Goal: Task Accomplishment & Management: Use online tool/utility

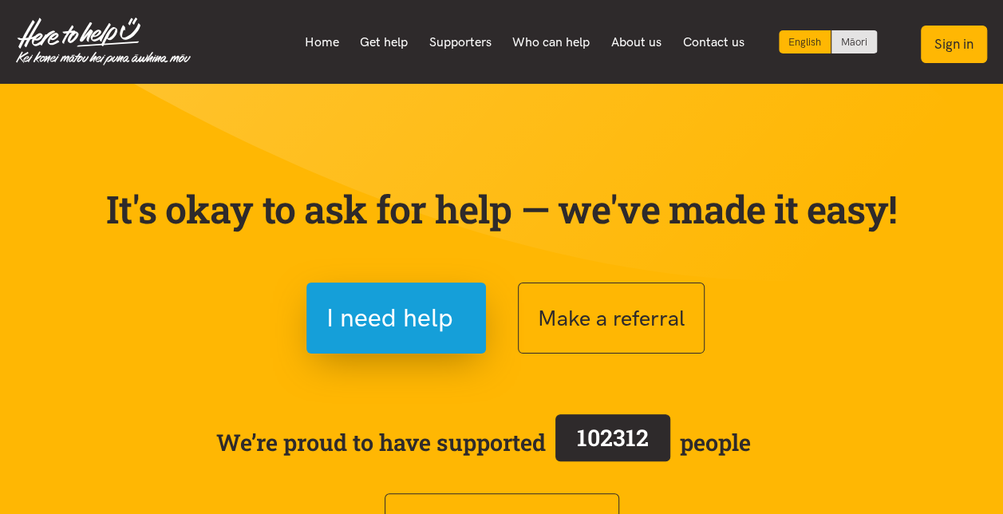
click at [959, 41] on button "Sign in" at bounding box center [953, 44] width 66 height 37
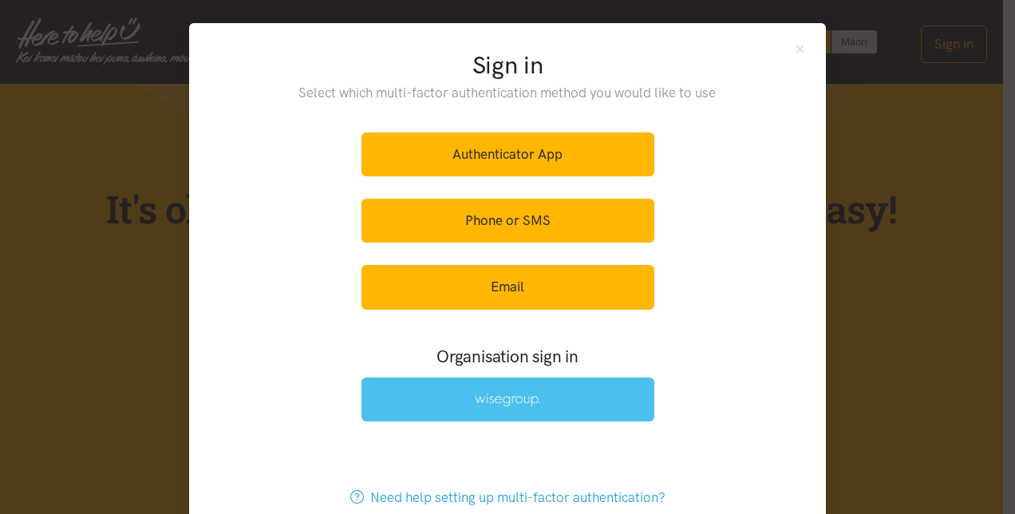
click at [503, 396] on img at bounding box center [507, 400] width 65 height 14
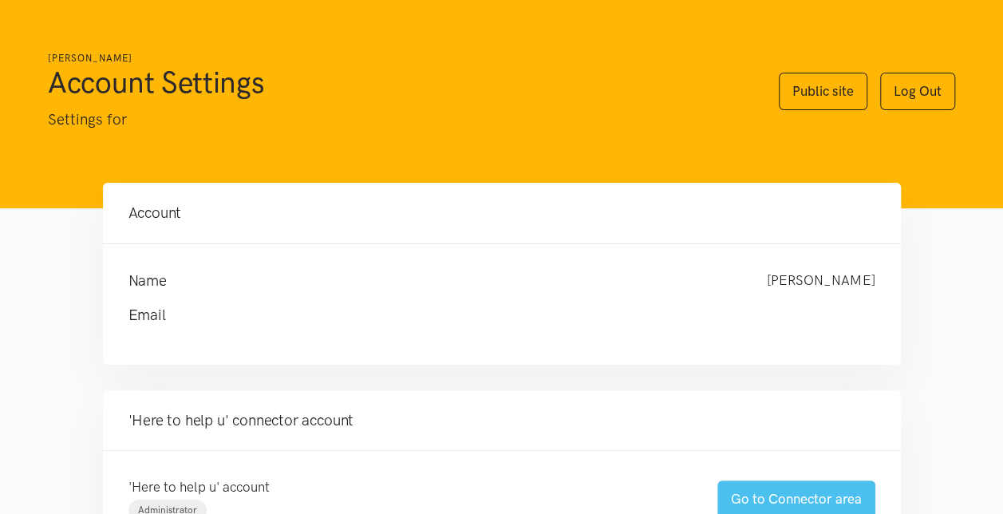
click at [790, 496] on link "Go to Connector area" at bounding box center [796, 498] width 158 height 37
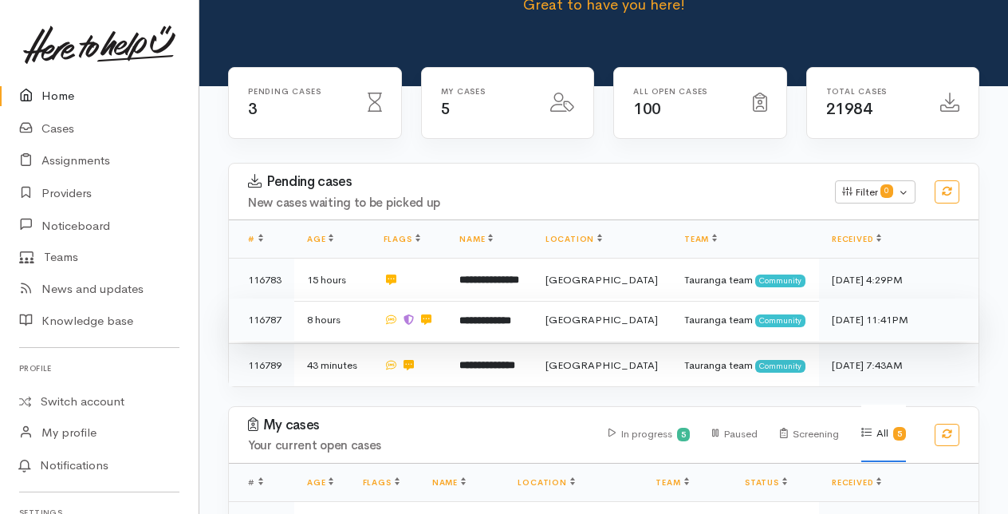
scroll to position [160, 0]
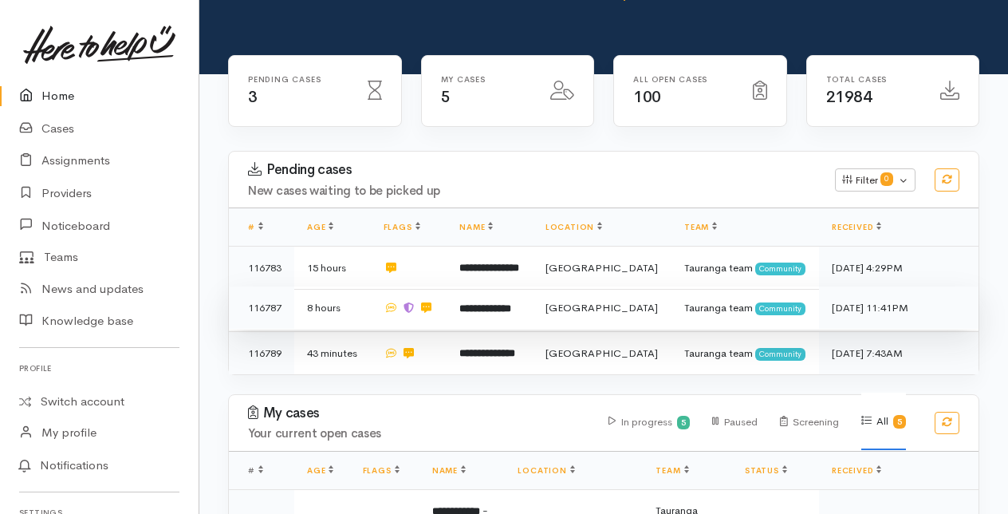
click at [506, 303] on b "**********" at bounding box center [485, 308] width 52 height 10
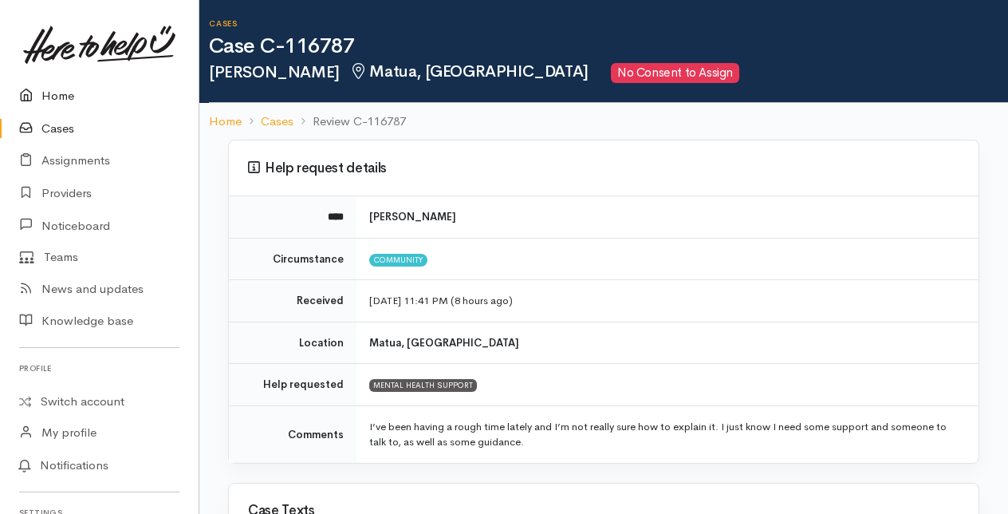
click at [62, 94] on link "Home" at bounding box center [99, 96] width 199 height 33
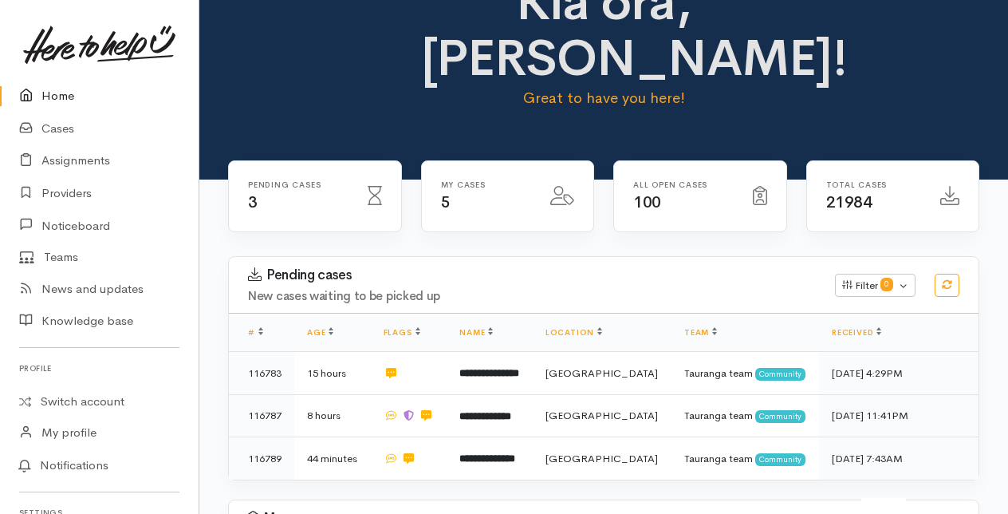
scroll to position [80, 0]
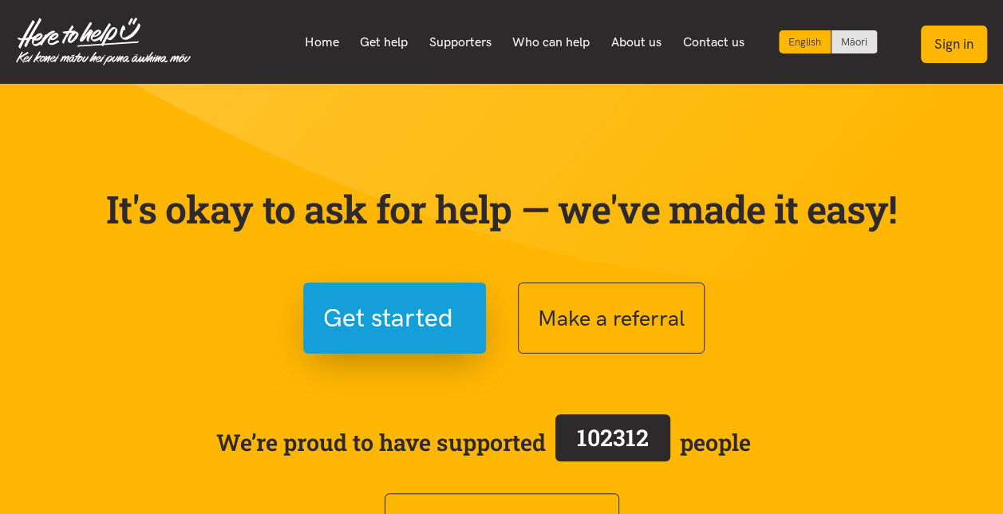
click at [959, 41] on button "Sign in" at bounding box center [953, 44] width 66 height 37
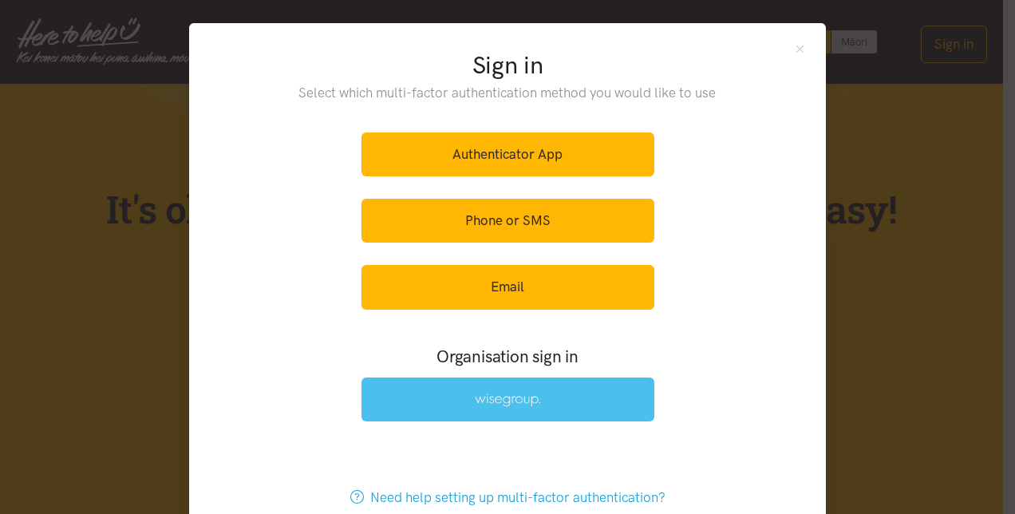
click at [479, 397] on img at bounding box center [507, 400] width 65 height 14
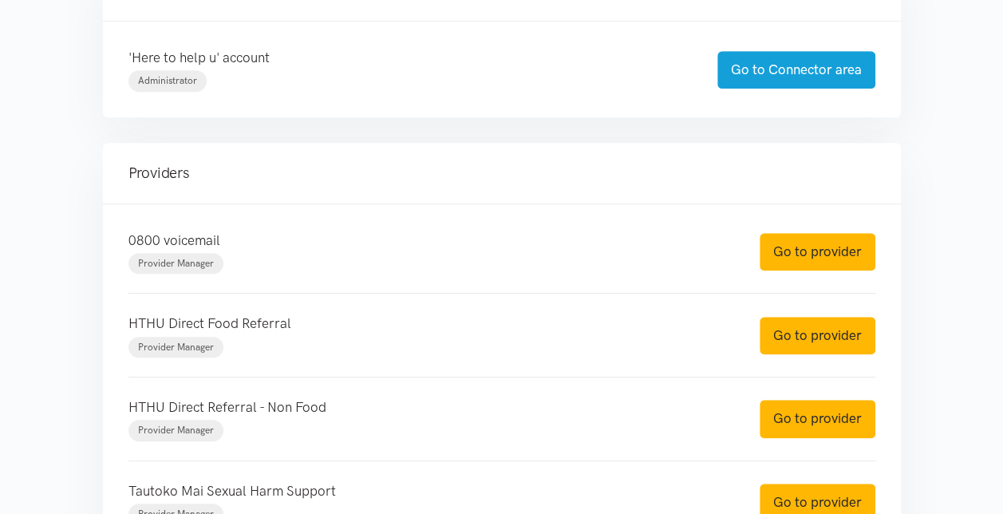
scroll to position [479, 0]
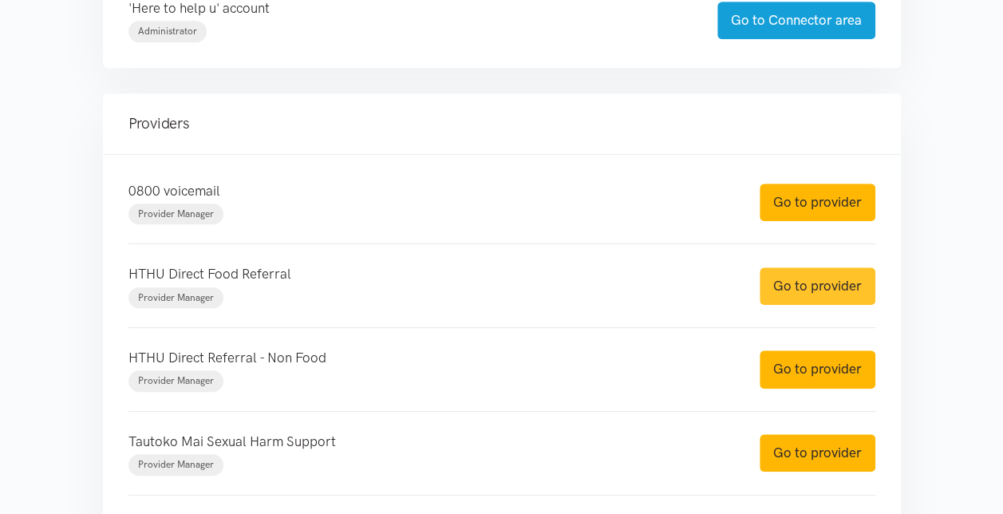
click at [817, 282] on link "Go to provider" at bounding box center [817, 285] width 116 height 37
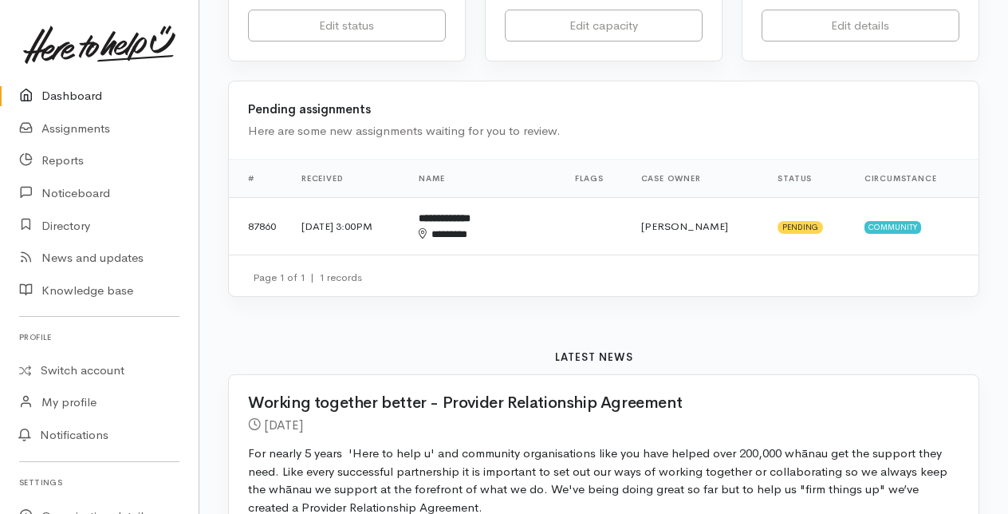
scroll to position [399, 0]
click at [75, 365] on link "Switch account" at bounding box center [99, 370] width 199 height 31
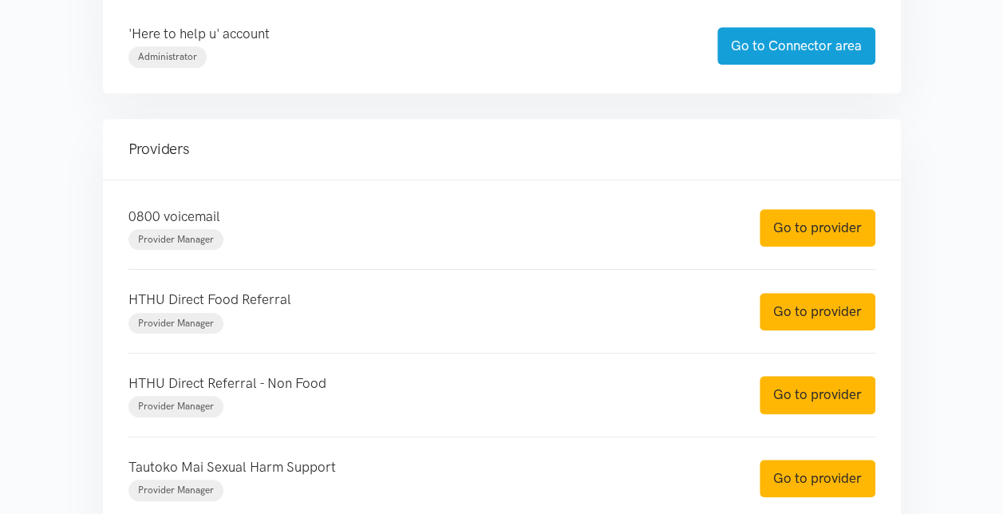
scroll to position [479, 0]
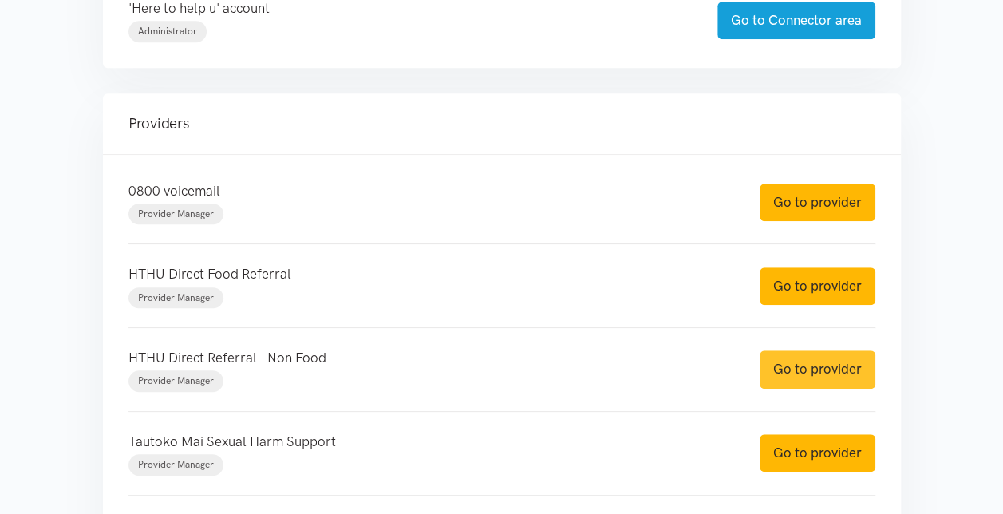
click at [812, 369] on link "Go to provider" at bounding box center [817, 368] width 116 height 37
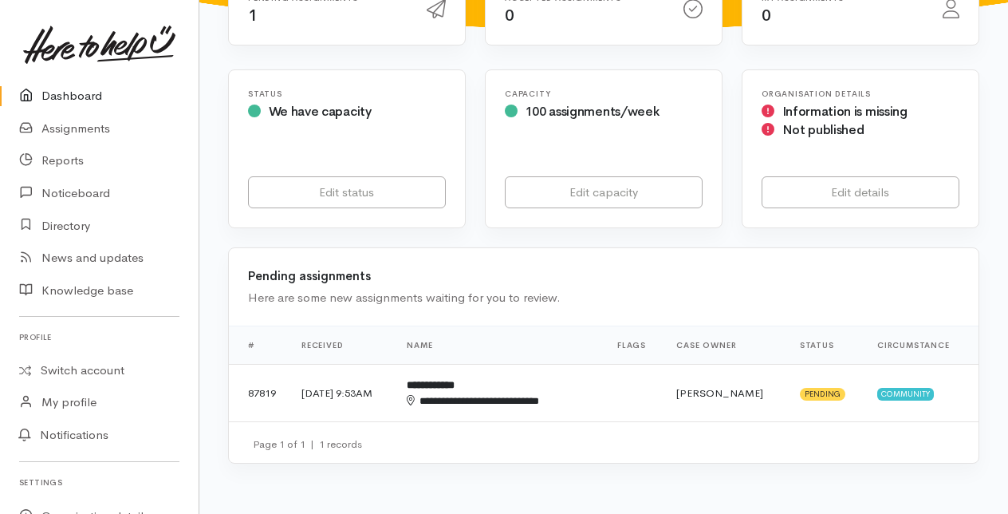
scroll to position [239, 0]
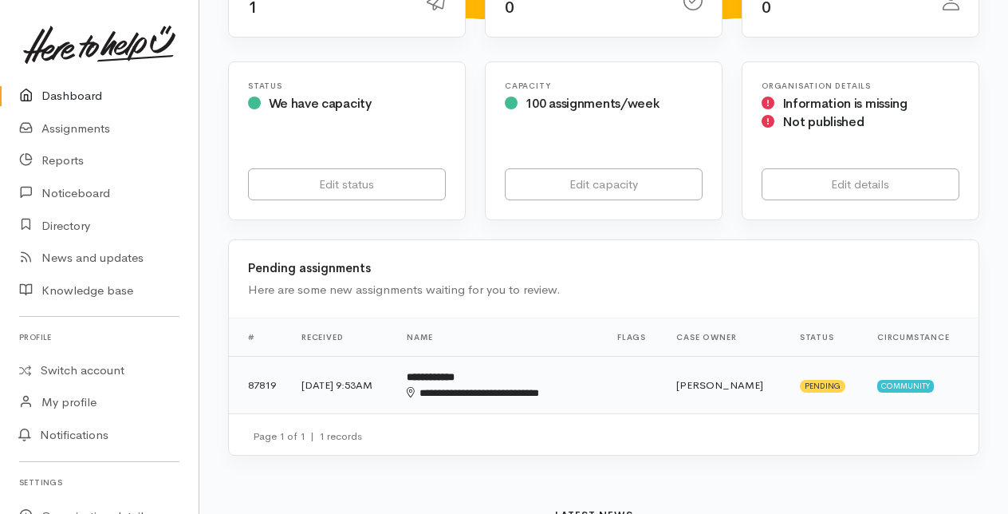
click at [483, 385] on div "**********" at bounding box center [490, 393] width 167 height 16
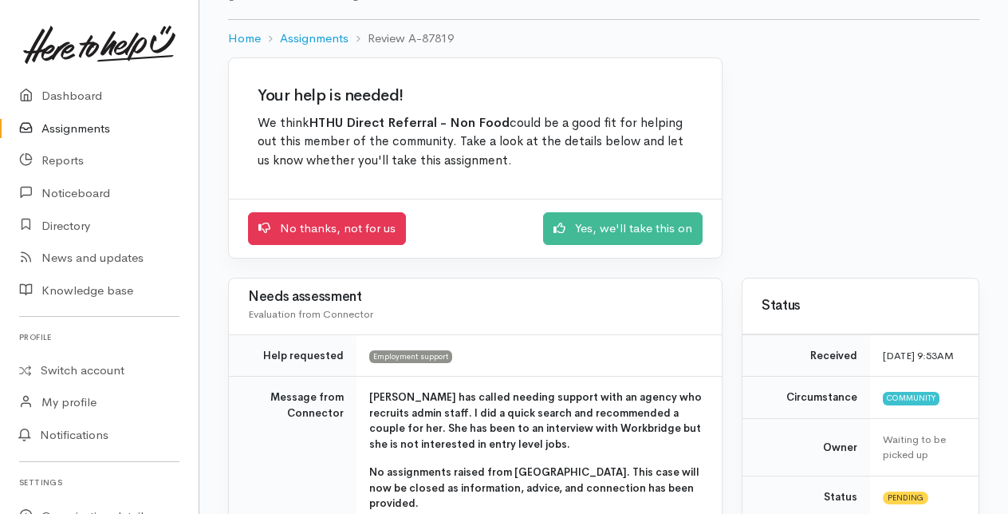
scroll to position [160, 0]
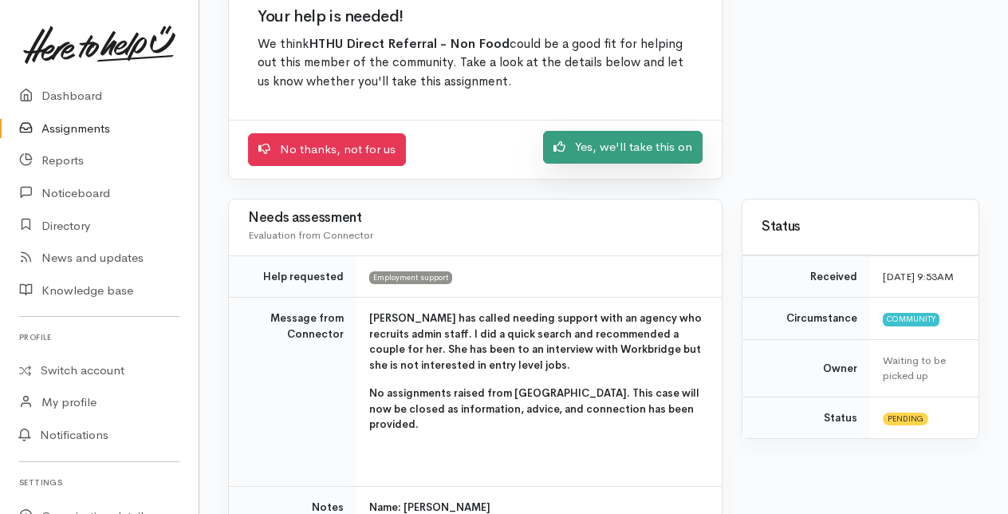
click at [621, 150] on link "Yes, we'll take this on" at bounding box center [623, 147] width 160 height 33
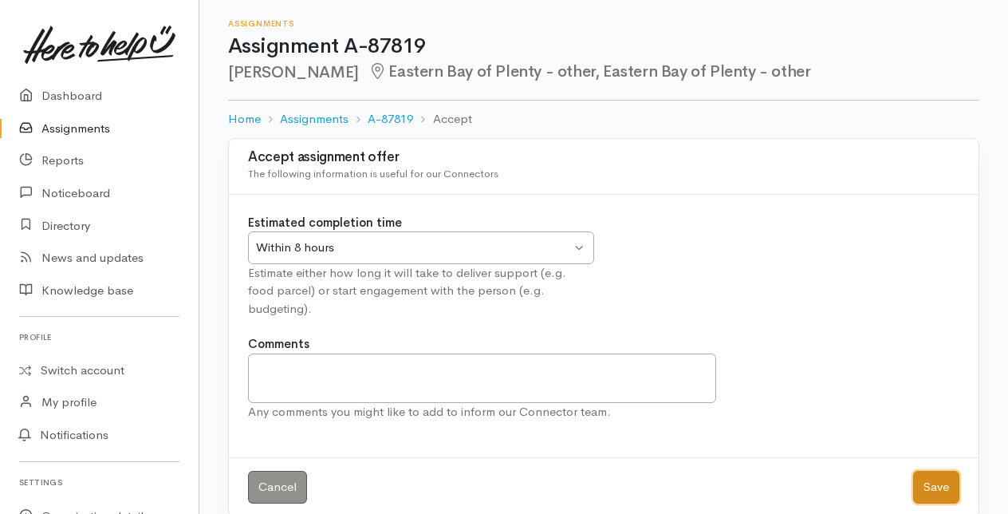
click at [946, 471] on button "Save" at bounding box center [936, 487] width 46 height 33
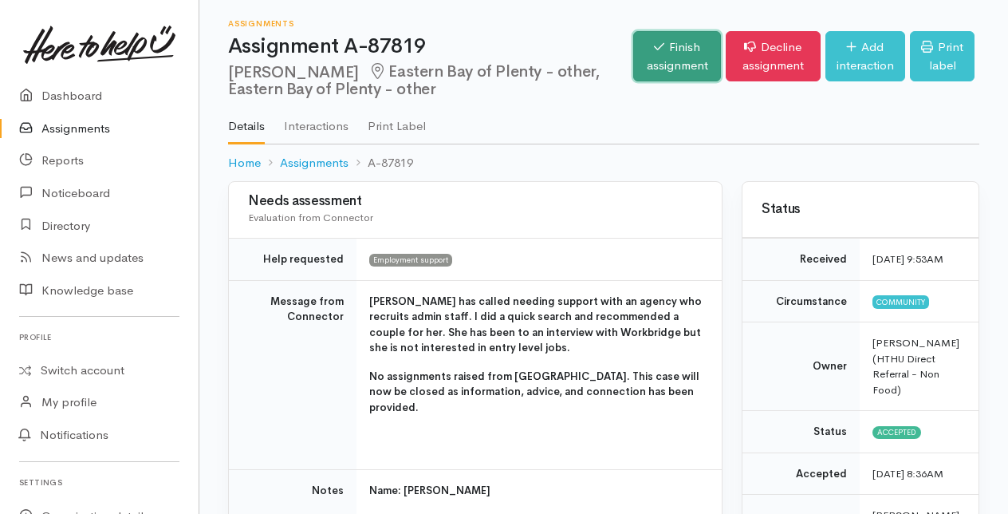
click at [673, 62] on link "Finish assignment" at bounding box center [677, 56] width 88 height 50
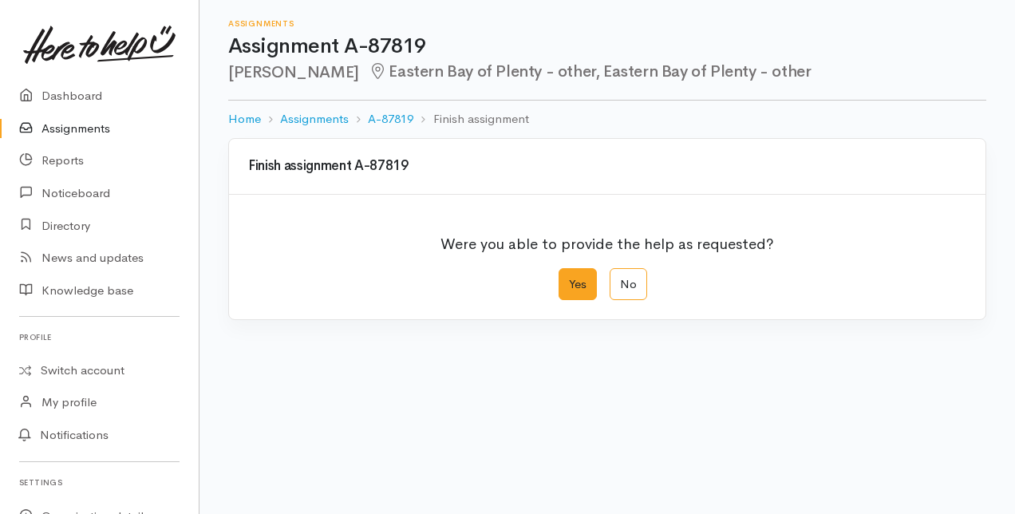
click at [577, 291] on label "Yes" at bounding box center [577, 284] width 38 height 33
click at [569, 278] on input "Yes" at bounding box center [563, 273] width 10 height 10
radio input "true"
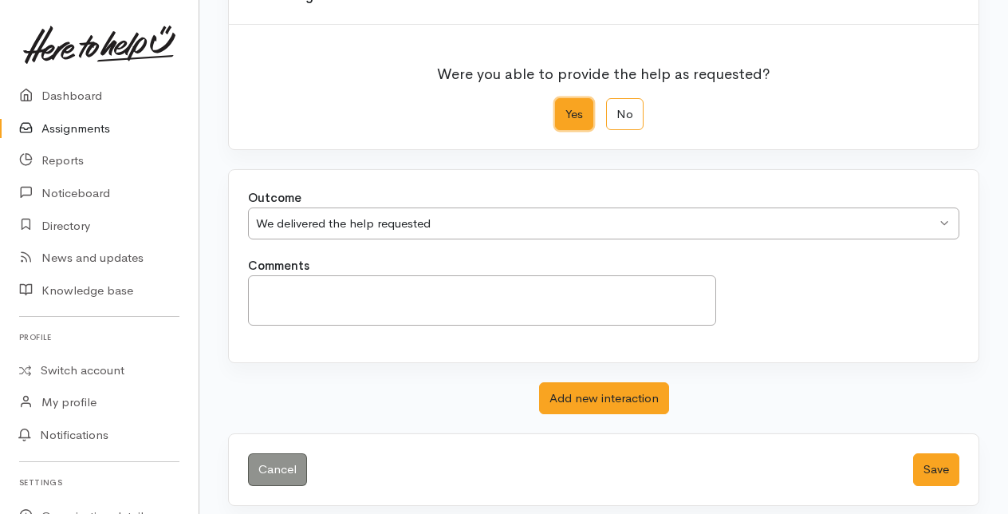
scroll to position [175, 0]
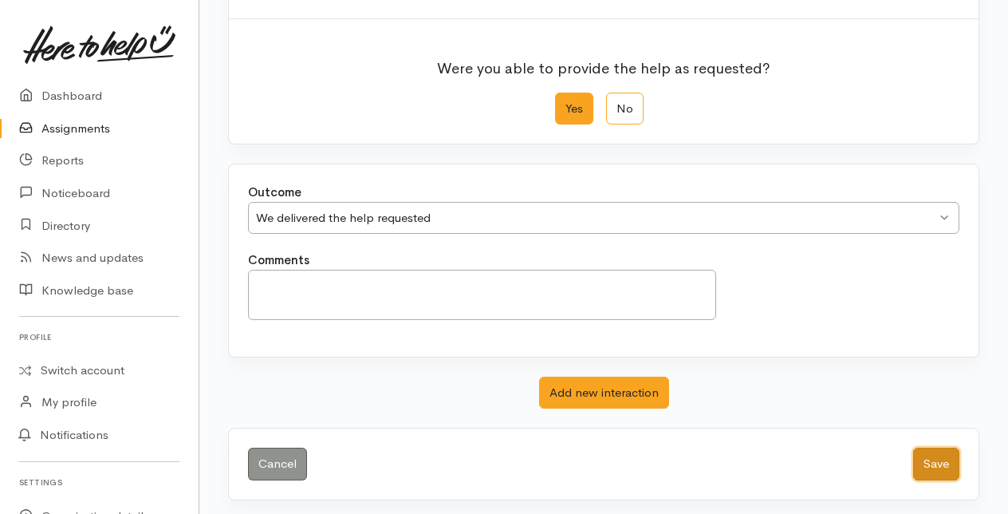
click at [953, 460] on button "Save" at bounding box center [936, 463] width 46 height 33
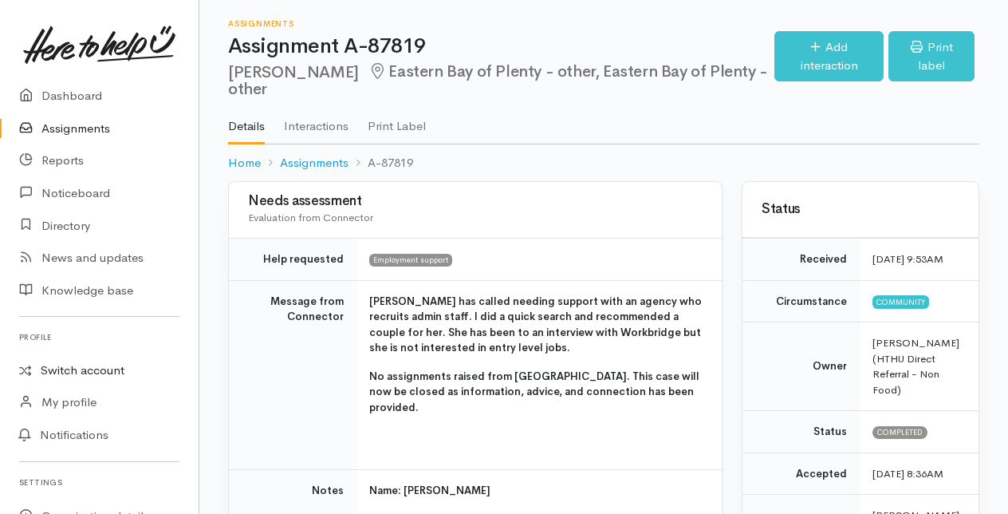
click at [76, 370] on link "Switch account" at bounding box center [99, 370] width 199 height 31
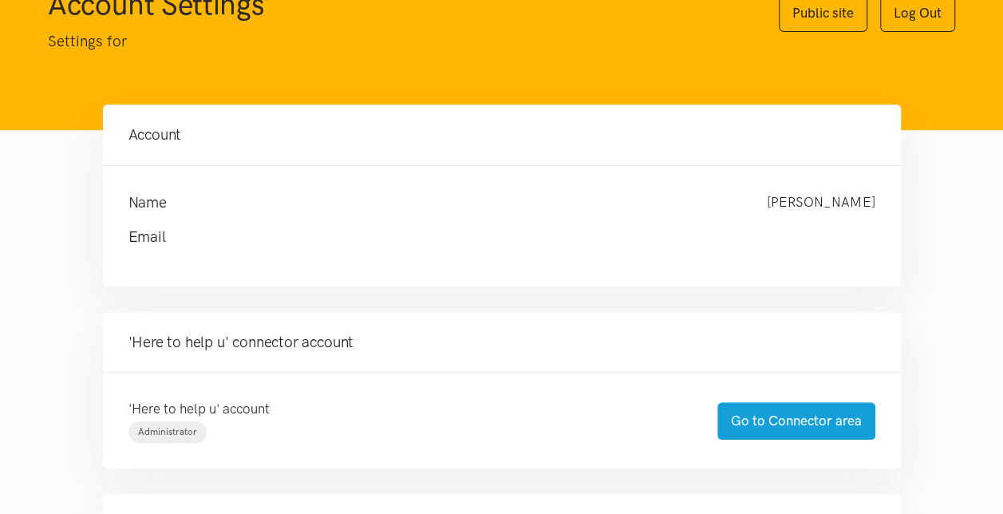
scroll to position [160, 0]
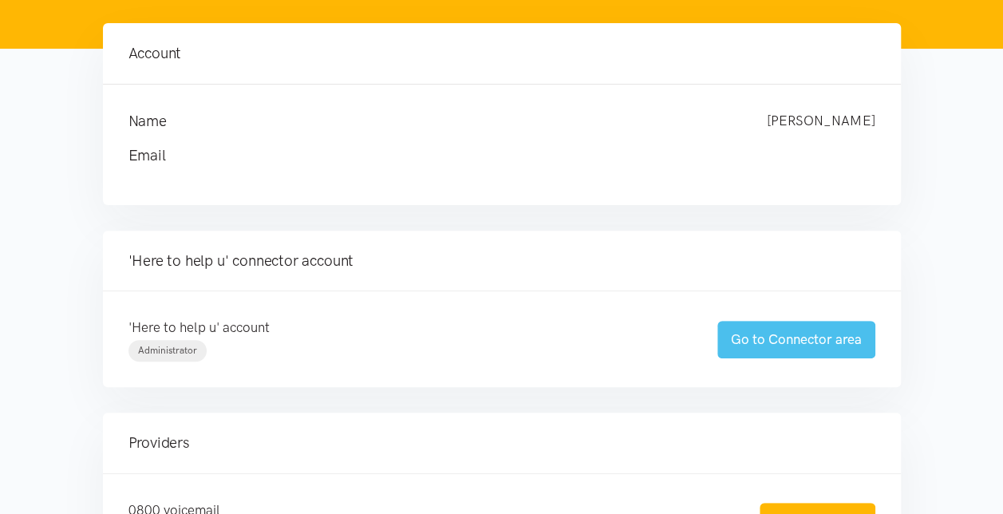
click at [790, 329] on link "Go to Connector area" at bounding box center [796, 339] width 158 height 37
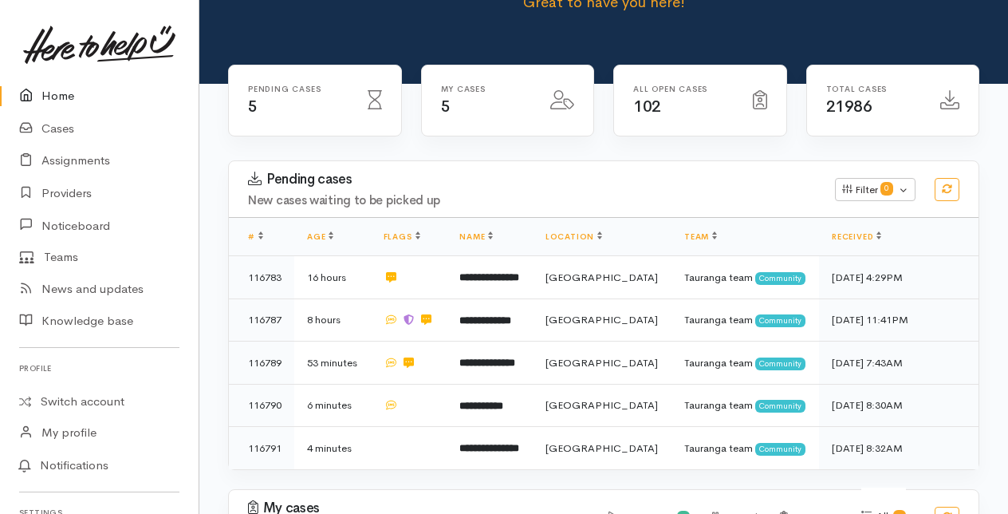
scroll to position [160, 0]
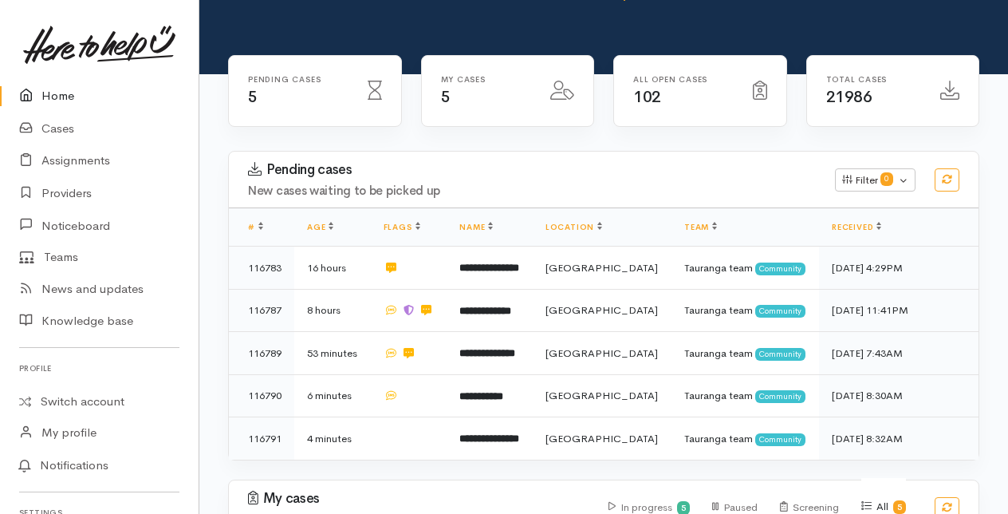
click at [53, 94] on link "Home" at bounding box center [99, 96] width 199 height 33
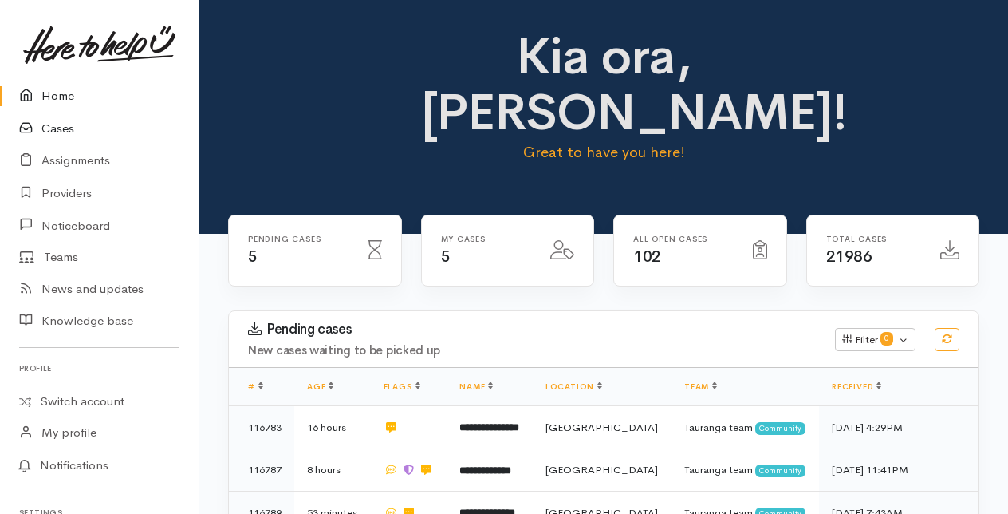
click at [65, 128] on link "Cases" at bounding box center [99, 128] width 199 height 33
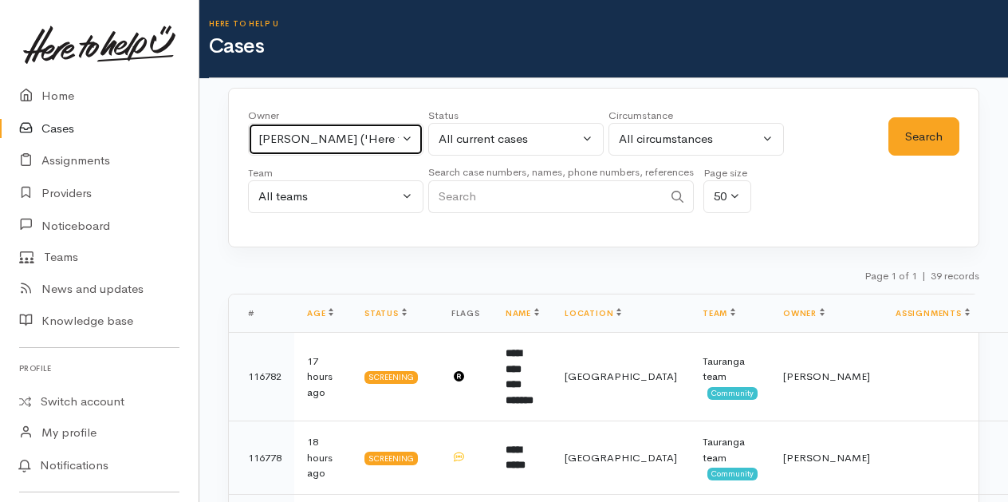
click at [407, 132] on button "[PERSON_NAME] ('Here to help u')" at bounding box center [335, 139] width 175 height 33
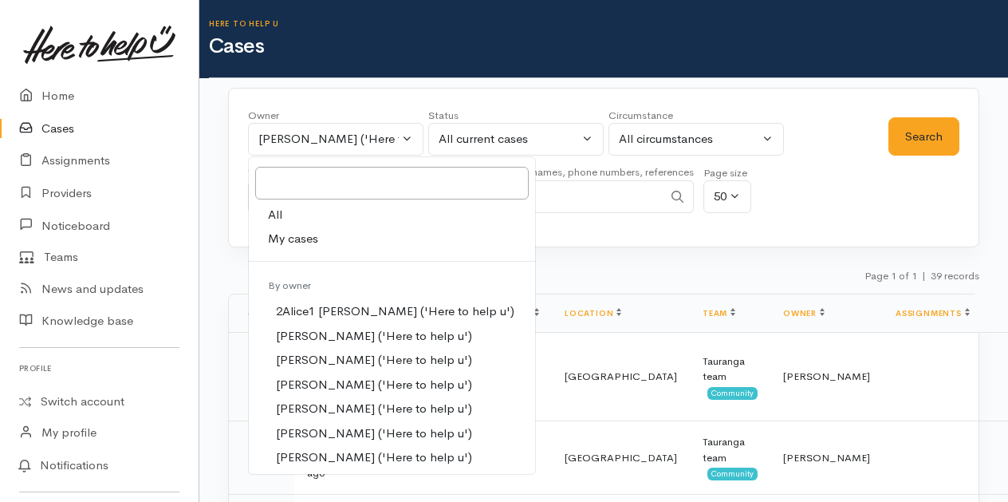
click at [302, 239] on span "My cases" at bounding box center [293, 239] width 50 height 18
select select "205"
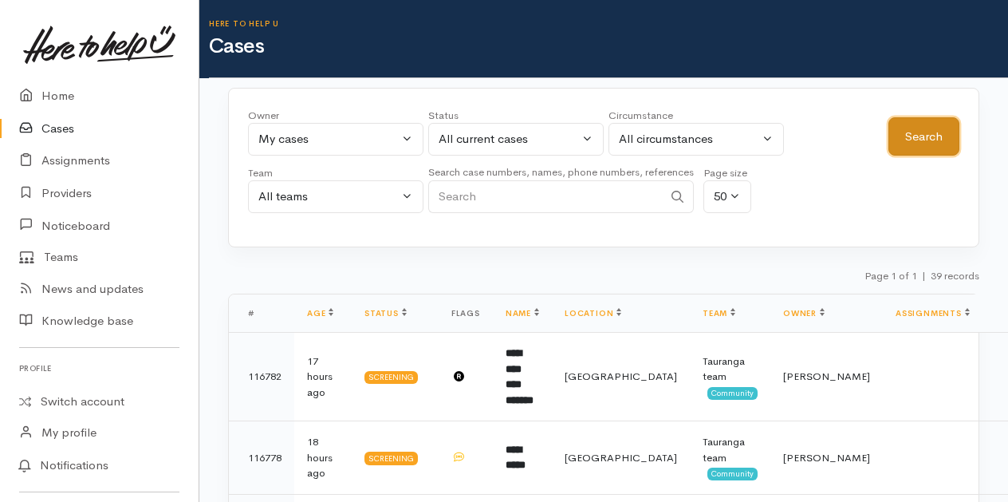
click at [906, 136] on button "Search" at bounding box center [924, 136] width 71 height 39
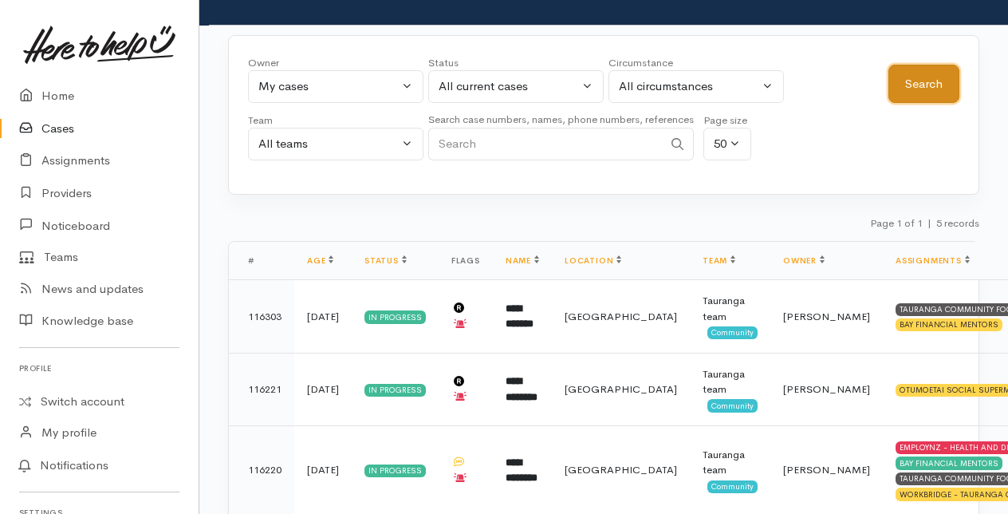
scroll to position [18, 0]
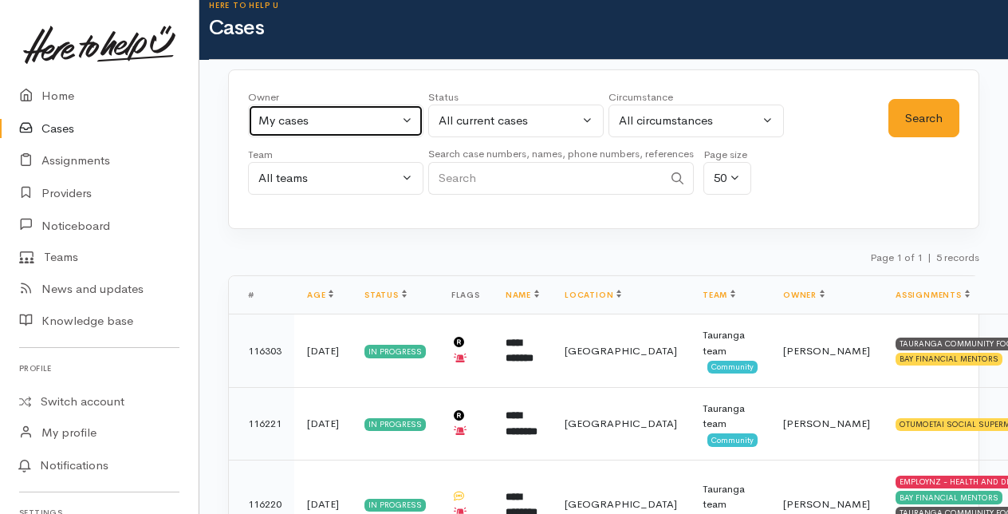
click at [404, 116] on button "My cases" at bounding box center [335, 120] width 175 height 33
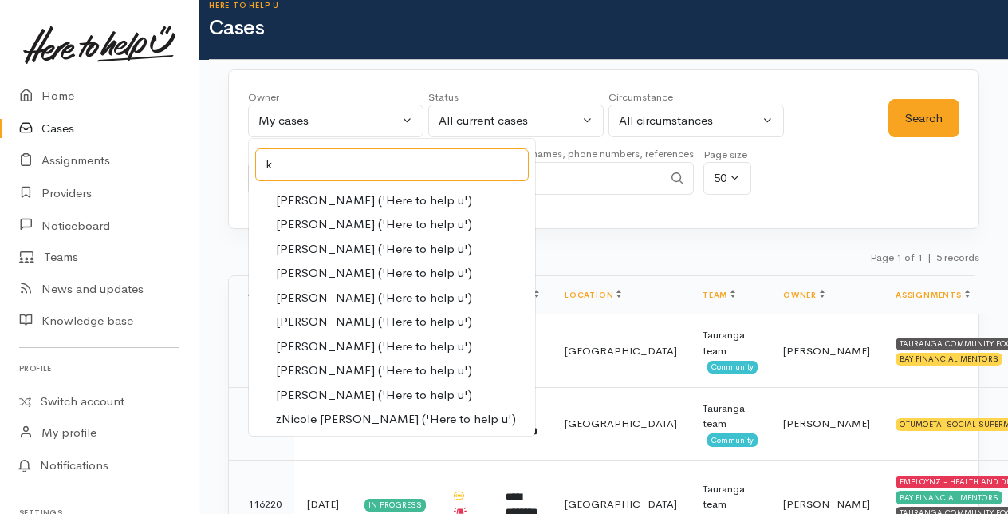
scroll to position [0, 0]
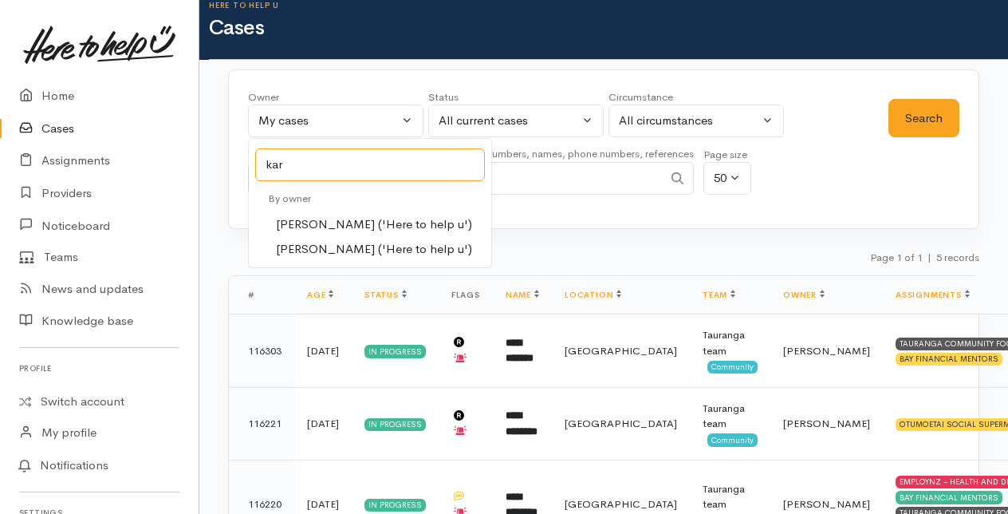
type input "kar"
click at [297, 215] on span "Karli Morris ('Here to help u')" at bounding box center [374, 224] width 196 height 18
select select "435"
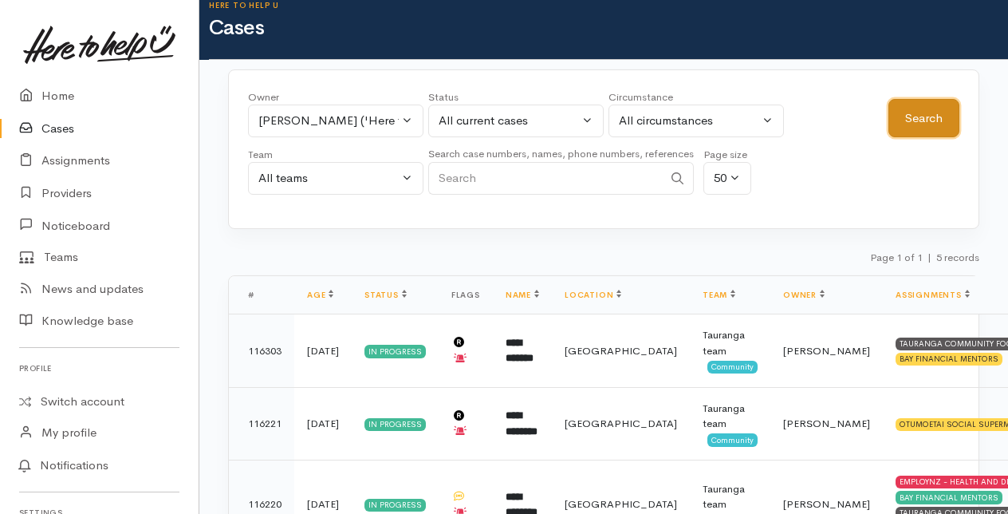
click at [936, 112] on button "Search" at bounding box center [924, 118] width 71 height 39
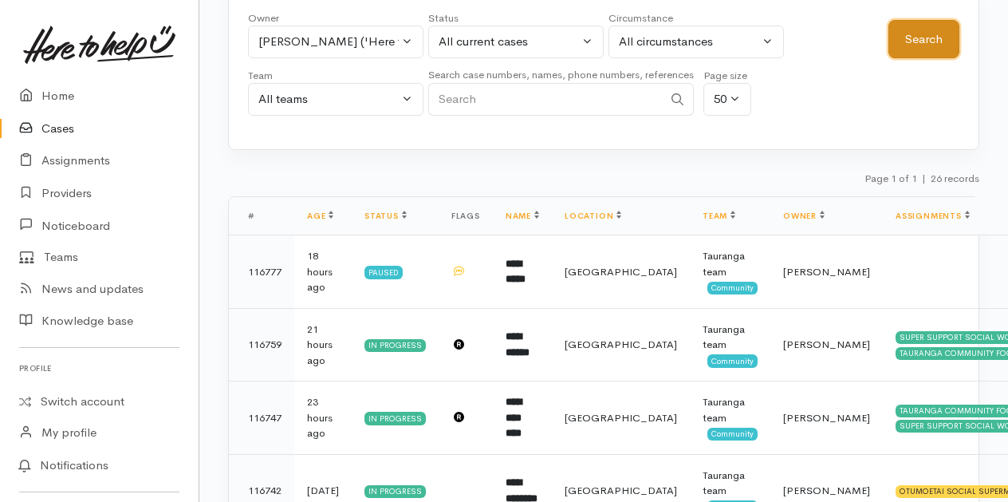
scroll to position [27, 0]
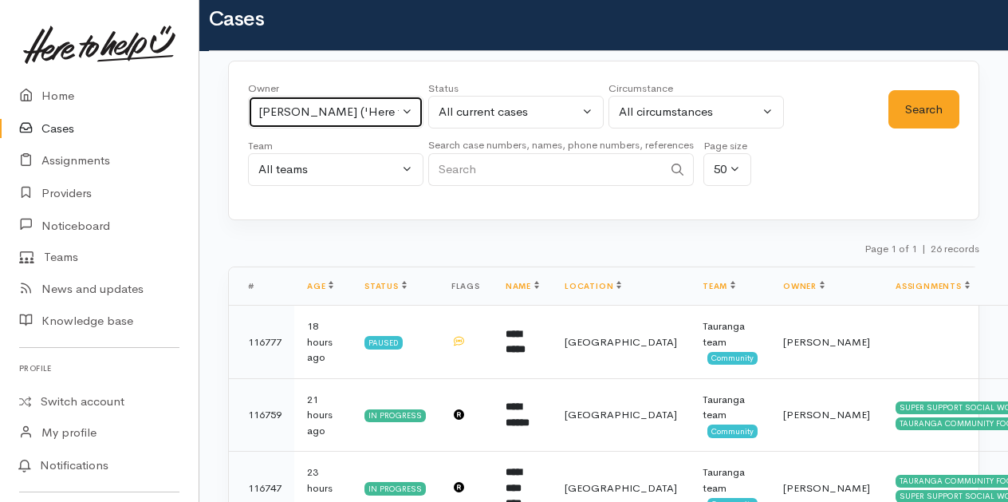
click at [404, 113] on button "Karli Morris ('Here to help u')" at bounding box center [335, 112] width 175 height 33
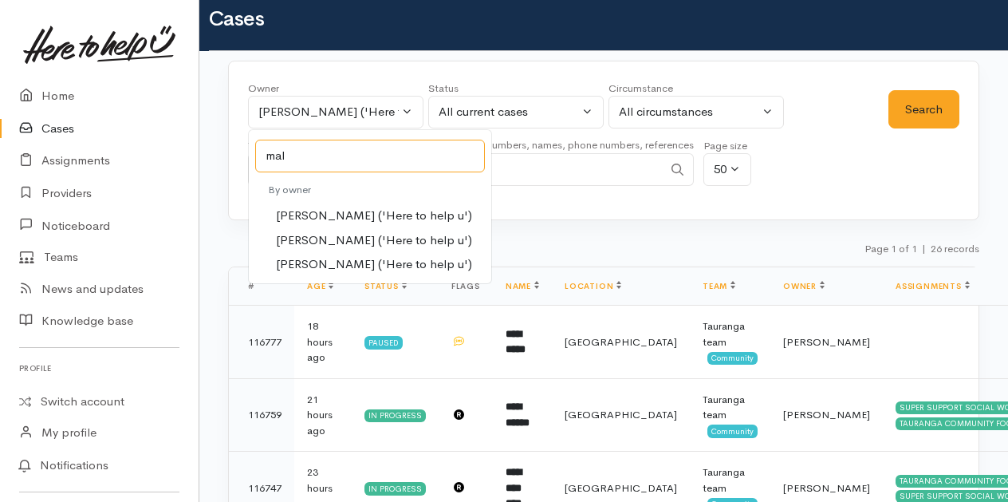
type input "mal"
click at [305, 240] on span "Malia Stowers ('Here to help u')" at bounding box center [374, 240] width 196 height 18
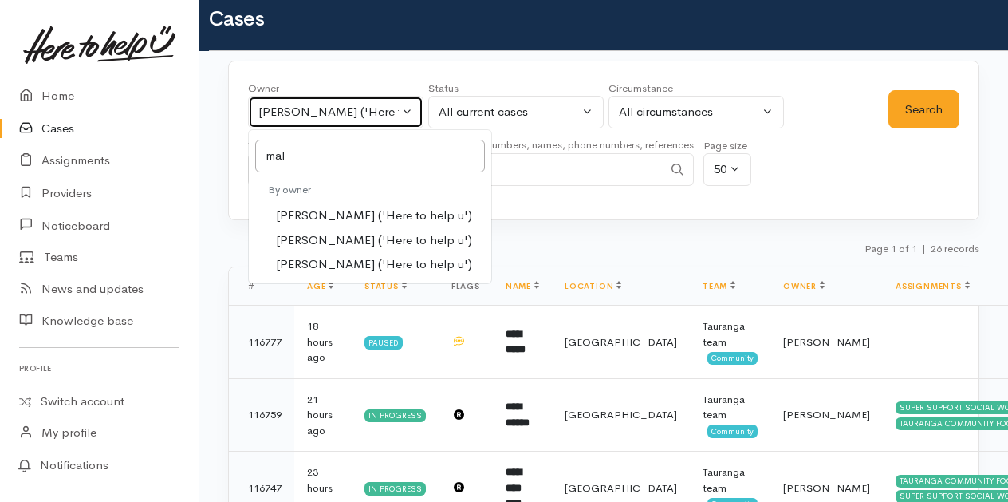
select select "1613"
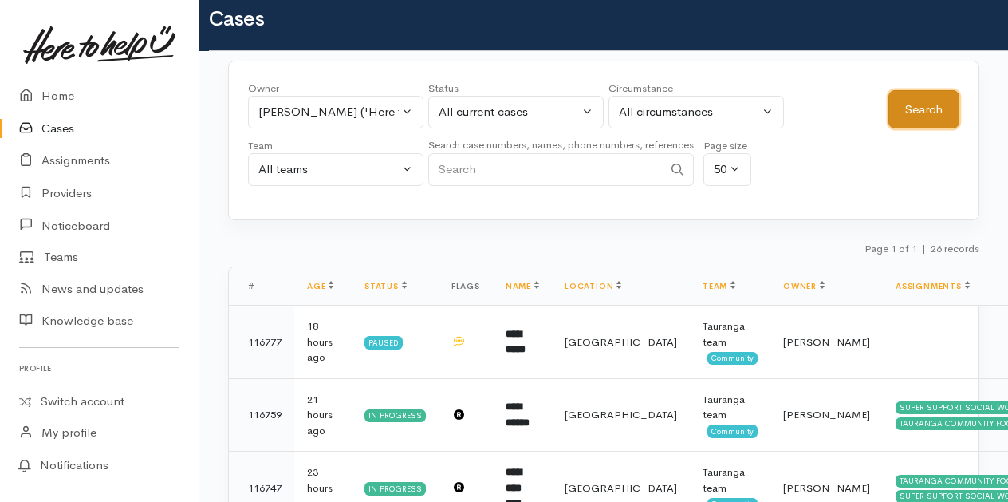
click at [907, 104] on button "Search" at bounding box center [924, 109] width 71 height 39
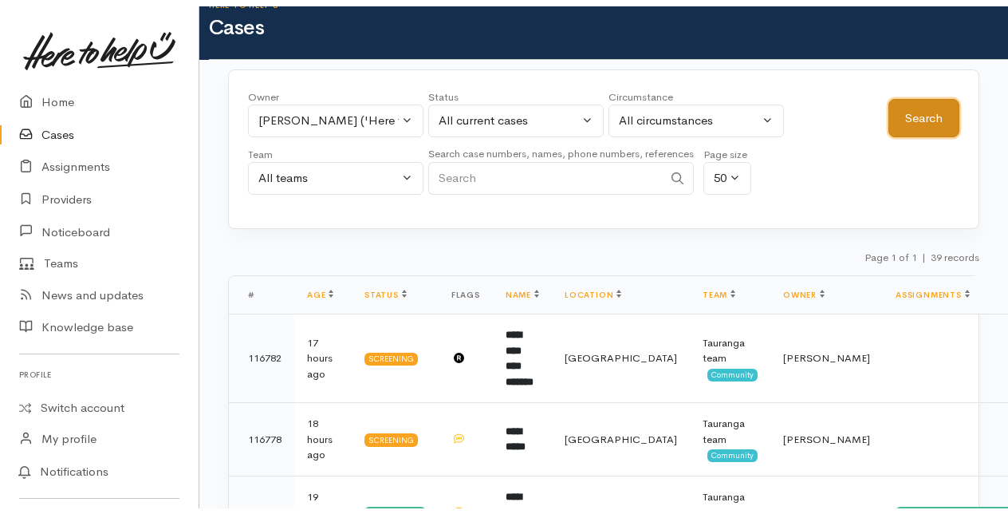
scroll to position [0, 0]
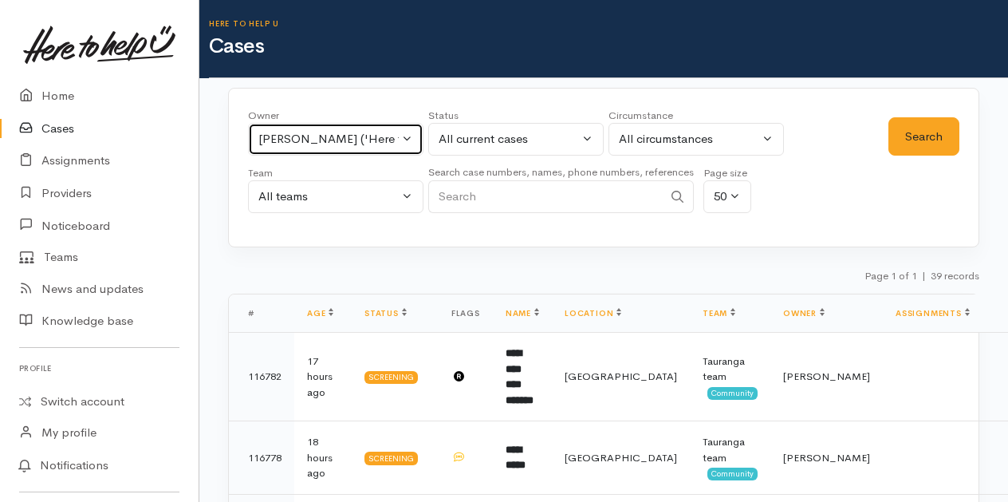
click at [405, 139] on button "Malia Stowers ('Here to help u')" at bounding box center [335, 139] width 175 height 33
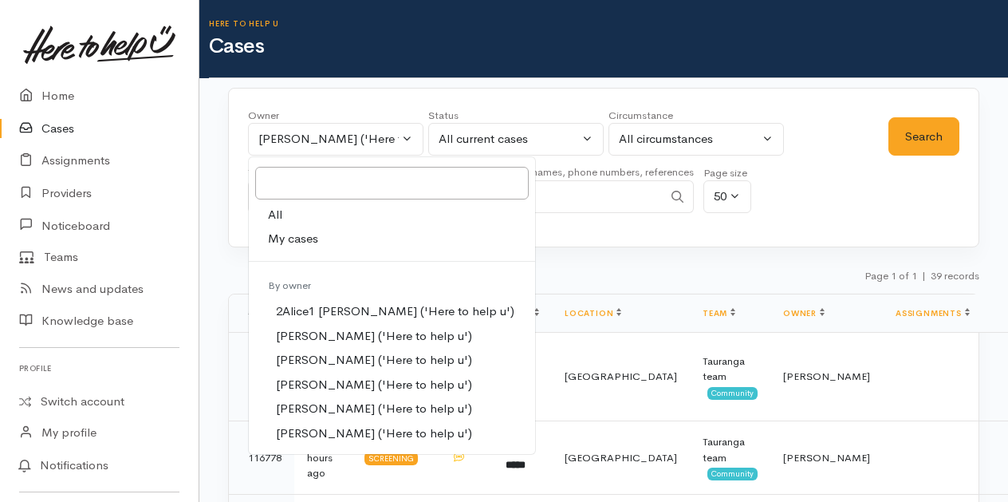
drag, startPoint x: 289, startPoint y: 234, endPoint x: 772, endPoint y: 148, distance: 490.9
click at [291, 234] on span "My cases" at bounding box center [293, 239] width 50 height 18
select select "205"
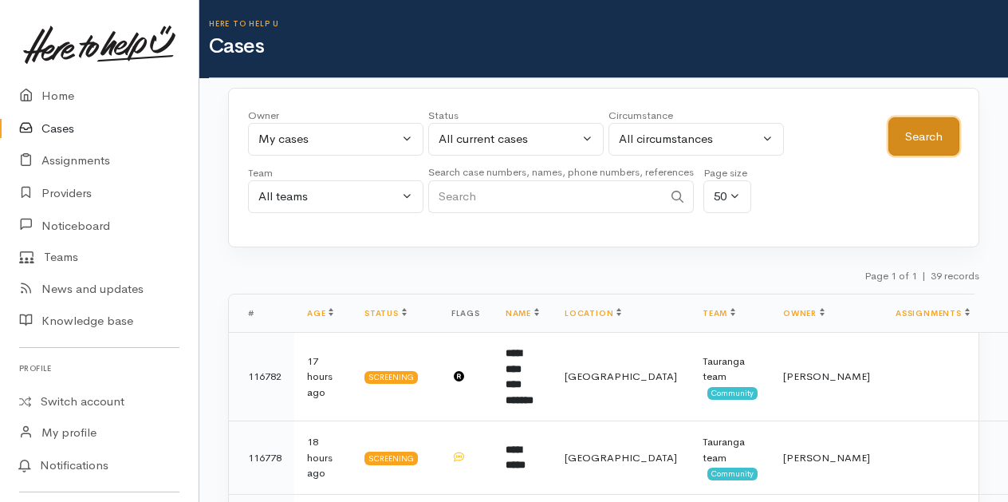
click at [918, 136] on button "Search" at bounding box center [924, 136] width 71 height 39
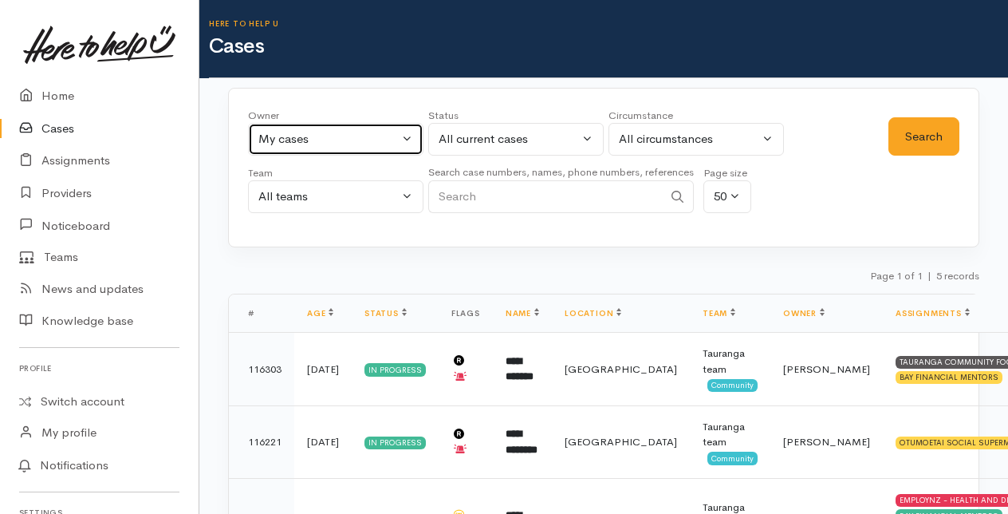
click at [407, 136] on button "My cases" at bounding box center [335, 139] width 175 height 33
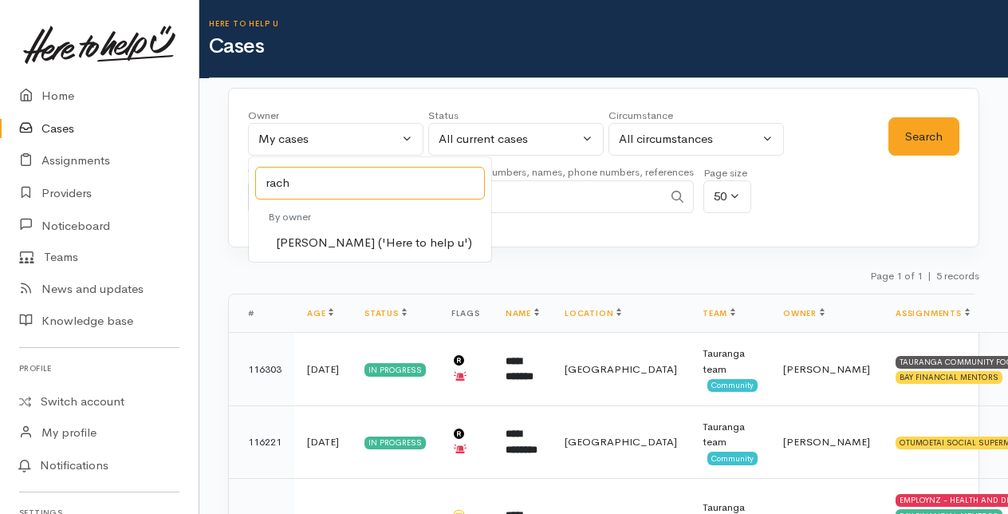
type input "rach"
click at [340, 238] on span "Rachel Proctor ('Here to help u')" at bounding box center [374, 243] width 196 height 18
select select "1612"
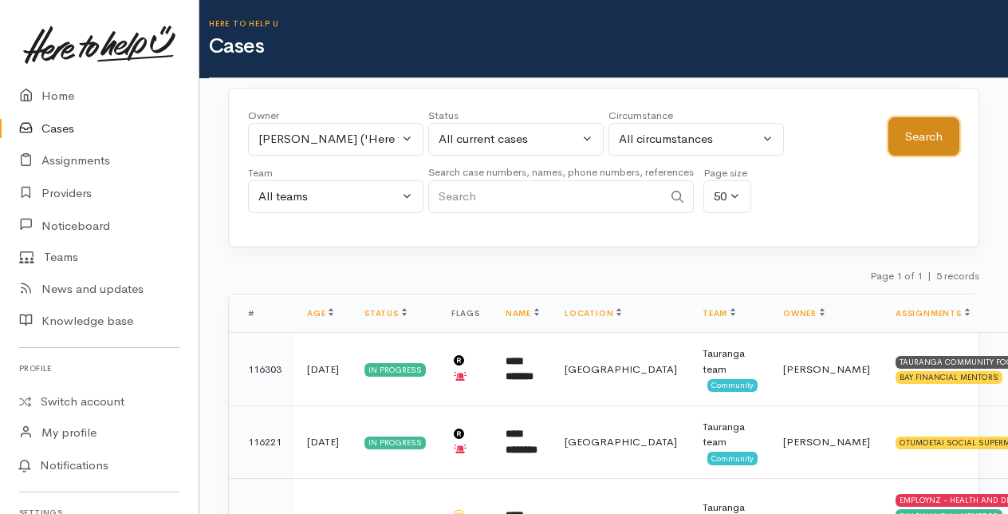
click at [930, 141] on button "Search" at bounding box center [924, 136] width 71 height 39
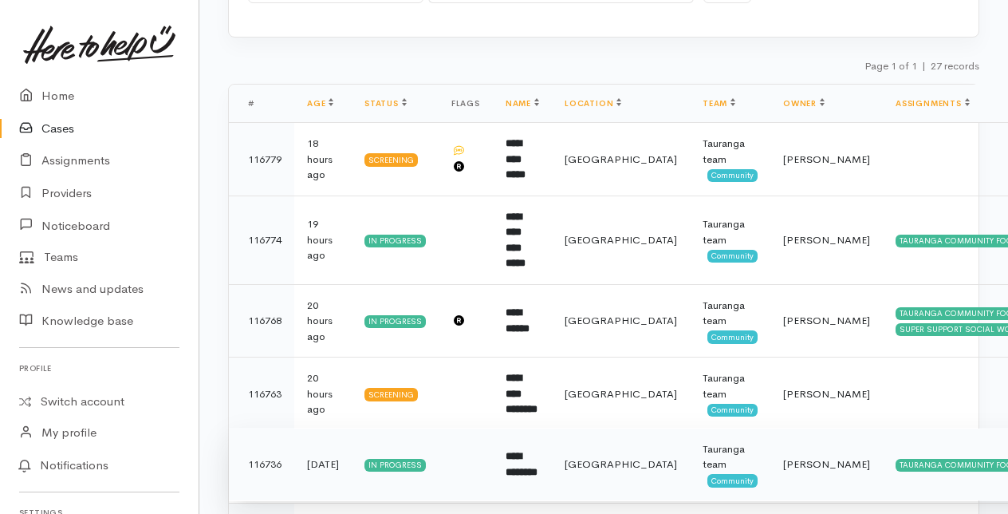
scroll to position [152, 0]
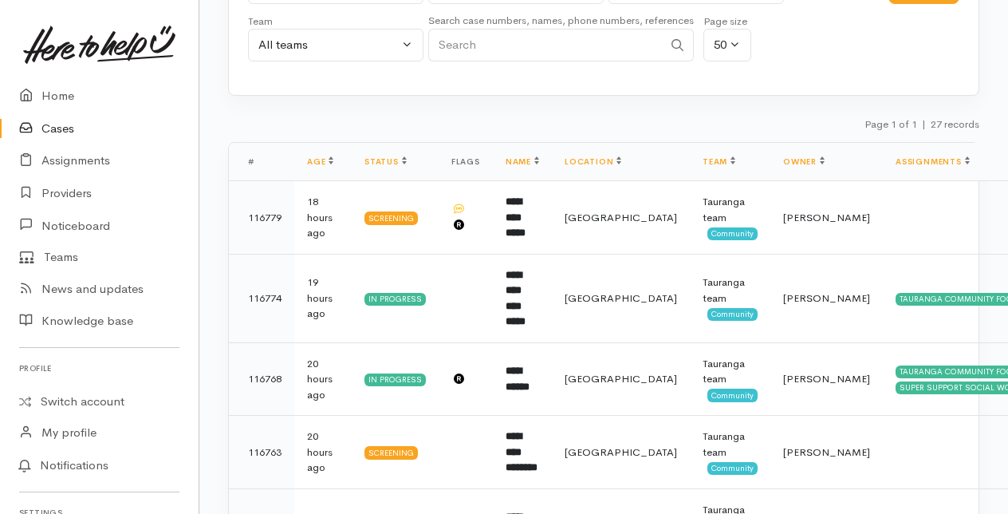
click at [60, 128] on link "Cases" at bounding box center [99, 128] width 199 height 33
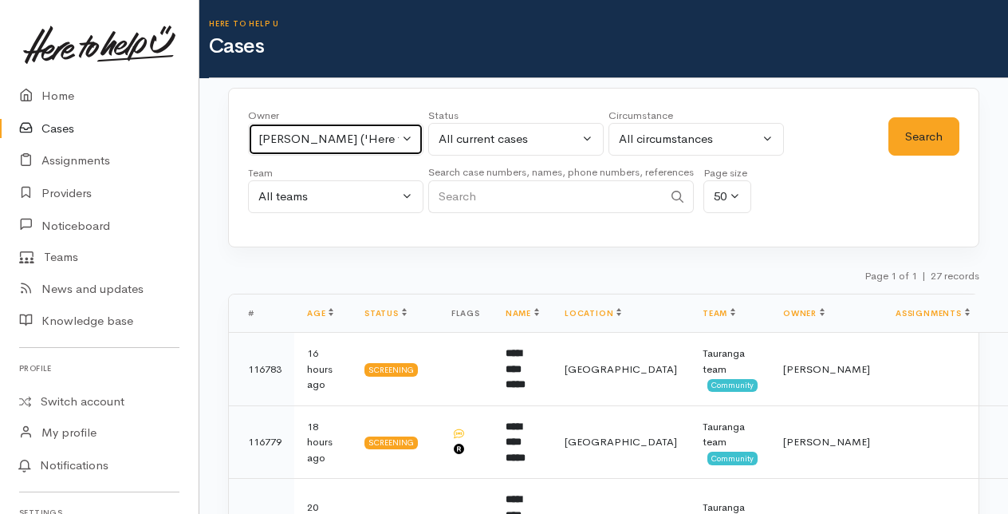
click at [408, 135] on button "[PERSON_NAME] ('Here to help u')" at bounding box center [335, 139] width 175 height 33
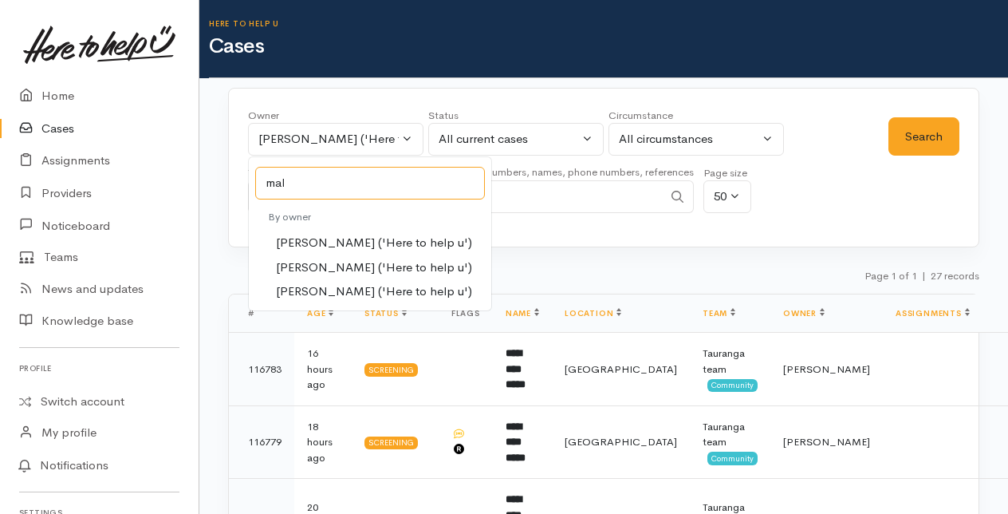
type input "mal"
click at [346, 263] on span "Malia Stowers ('Here to help u')" at bounding box center [374, 267] width 196 height 18
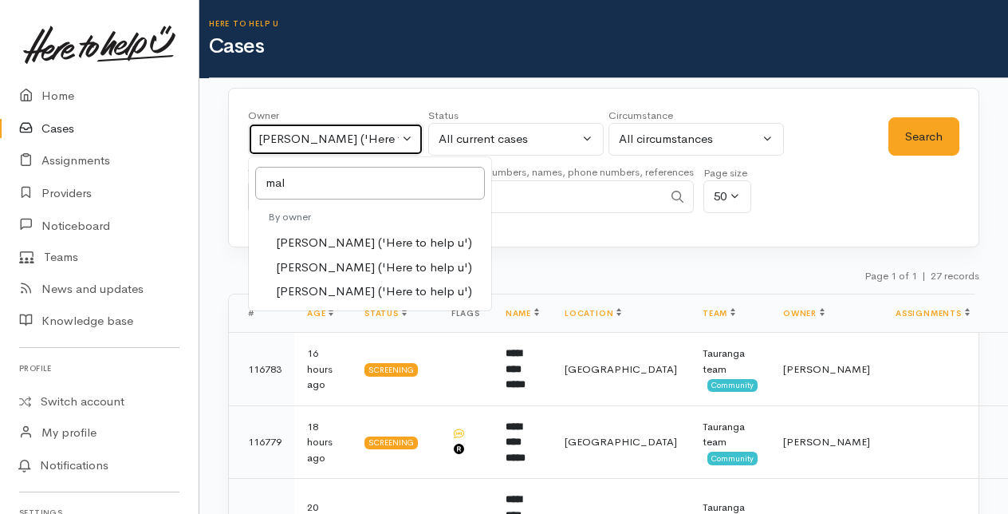
select select "1613"
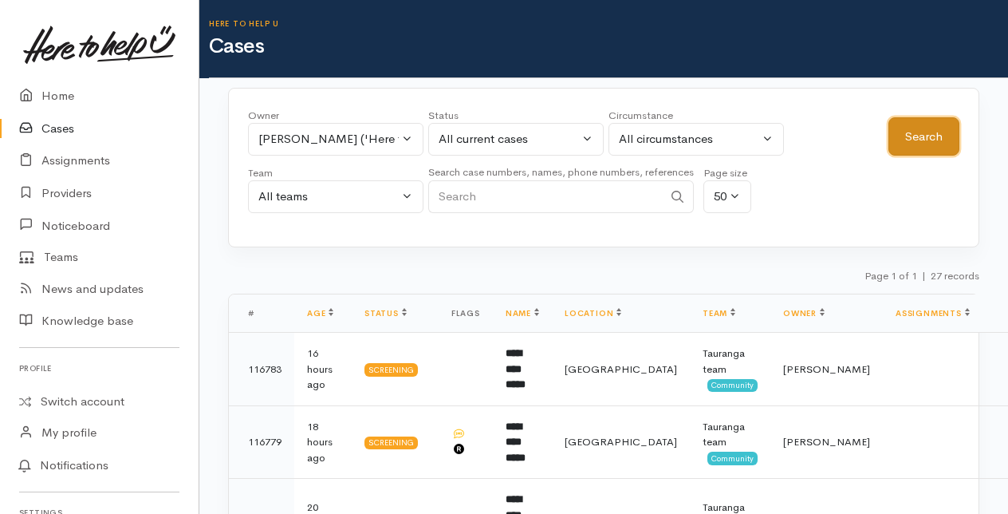
click at [906, 130] on button "Search" at bounding box center [924, 136] width 71 height 39
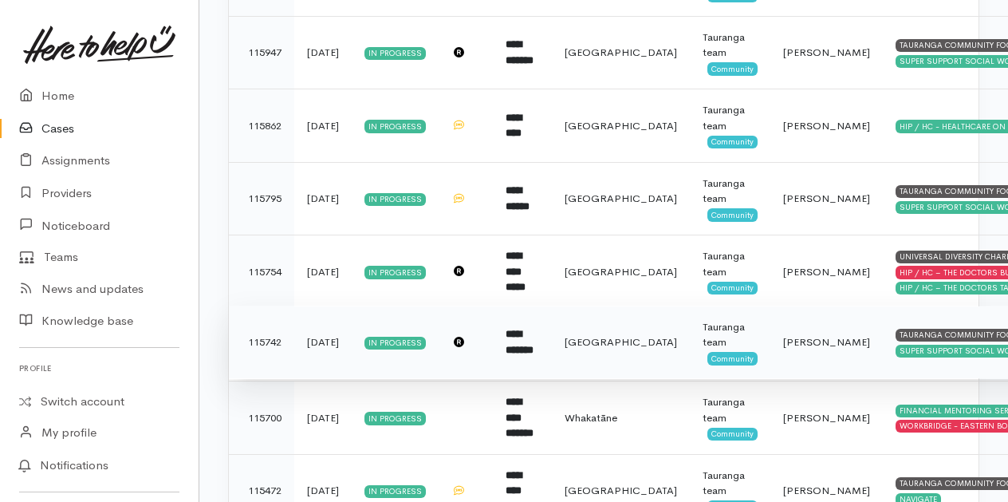
scroll to position [2784, 0]
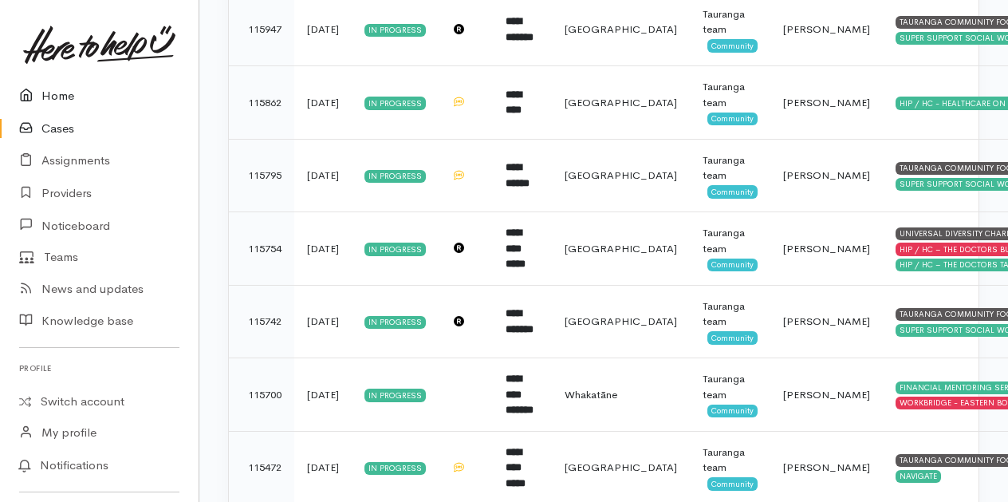
click at [64, 97] on link "Home" at bounding box center [99, 96] width 199 height 33
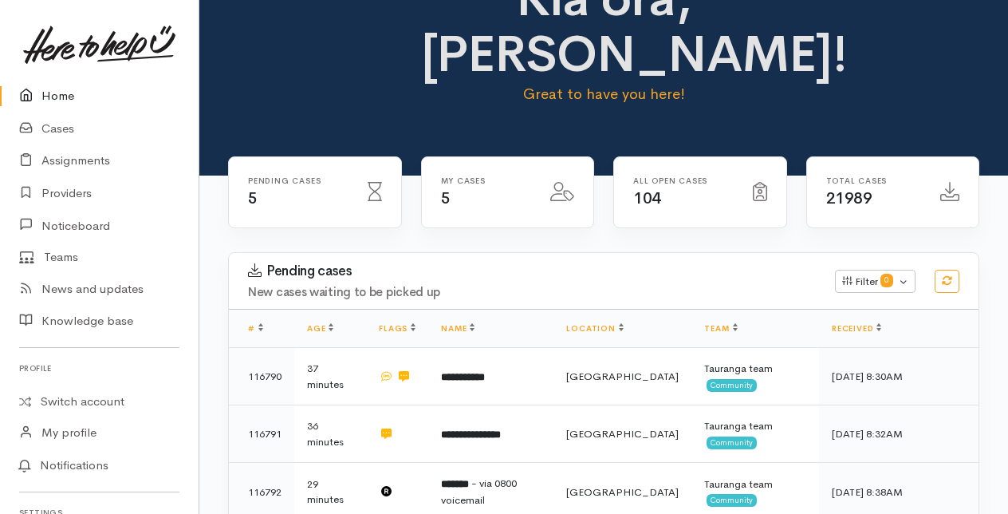
scroll to position [160, 0]
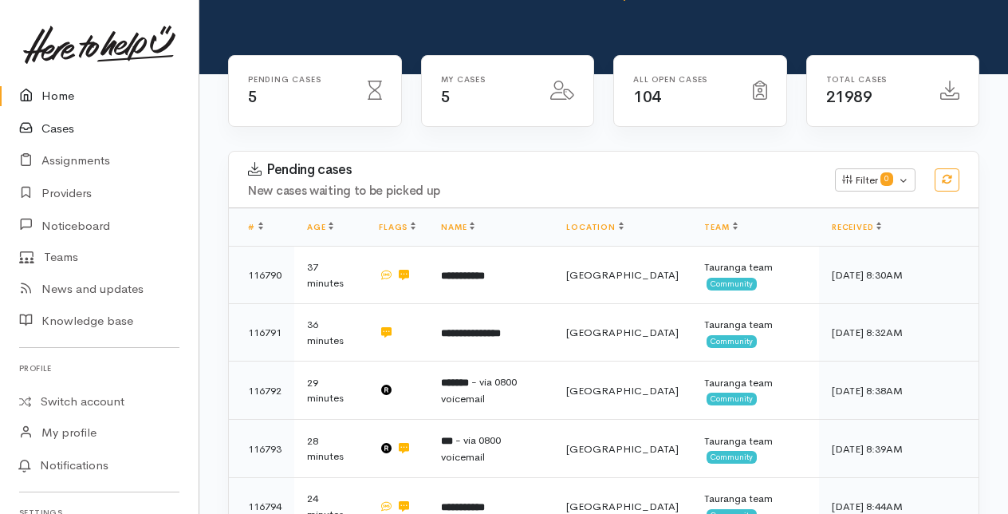
click at [53, 128] on link "Cases" at bounding box center [99, 128] width 199 height 33
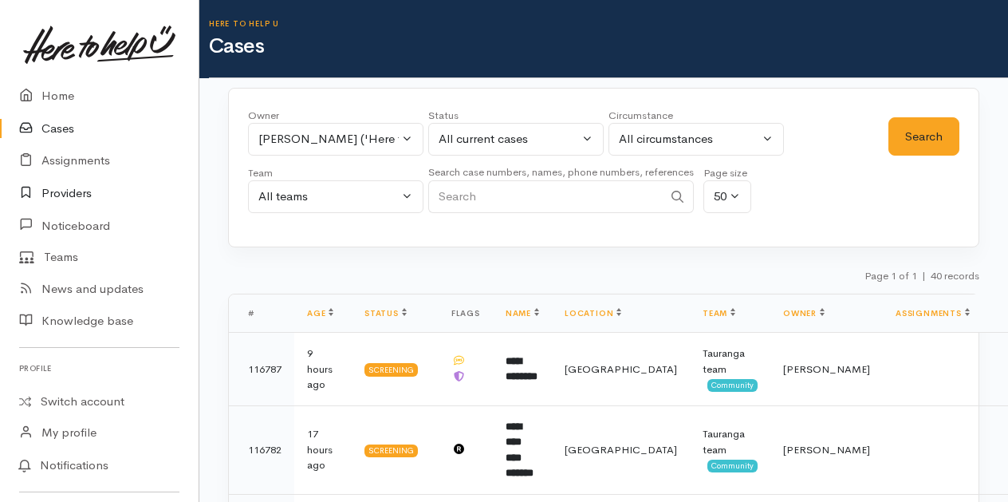
click at [80, 194] on link "Providers" at bounding box center [99, 193] width 199 height 33
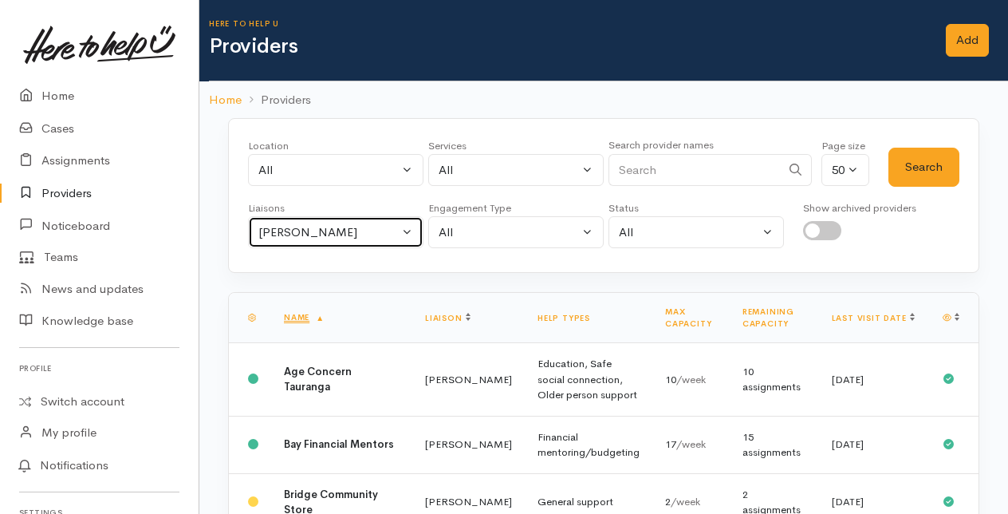
click at [406, 228] on button "[PERSON_NAME]" at bounding box center [335, 232] width 175 height 33
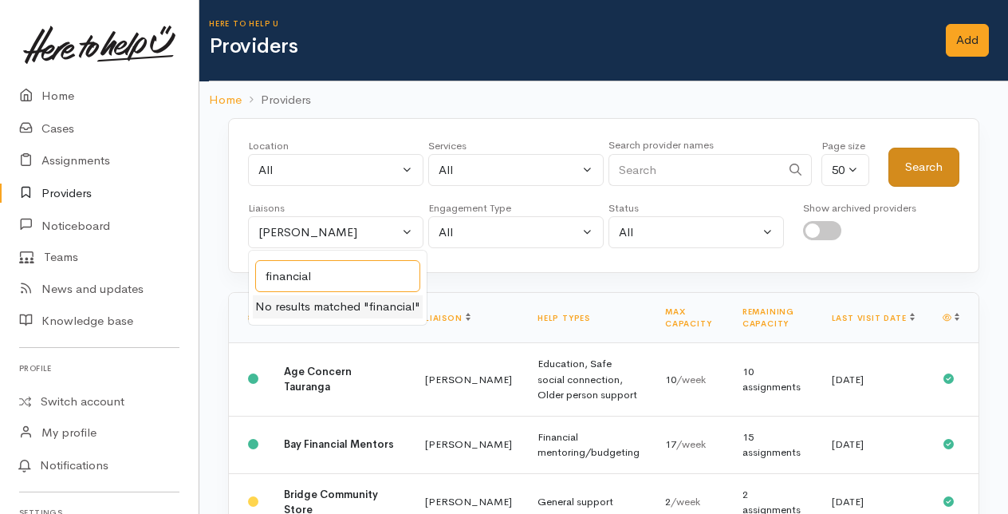
type input "financial"
click at [919, 164] on button "Search" at bounding box center [924, 167] width 71 height 39
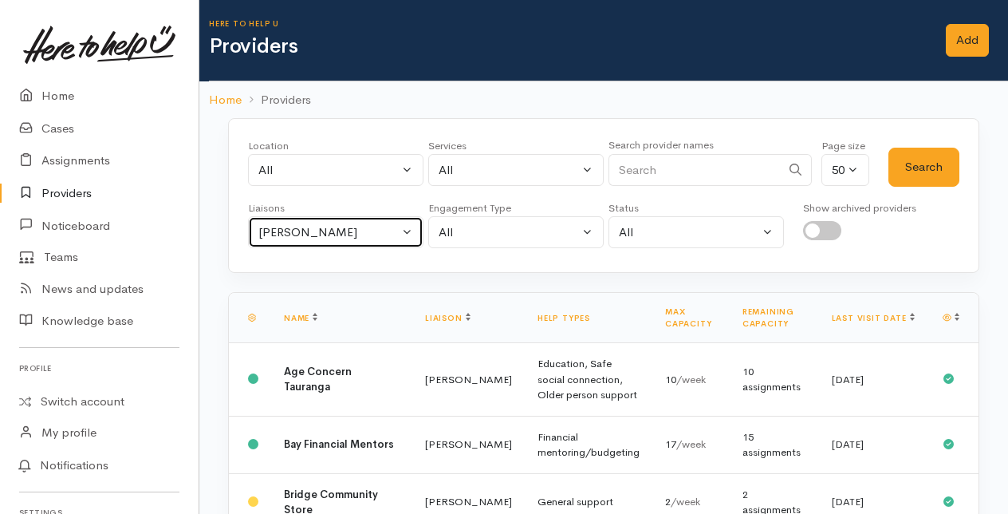
click at [410, 233] on button "[PERSON_NAME]" at bounding box center [335, 232] width 175 height 33
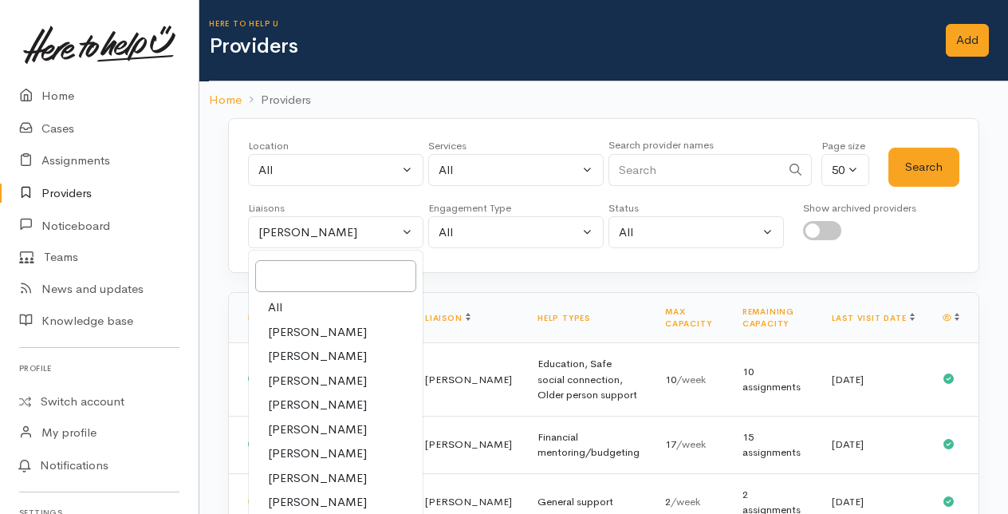
click at [282, 301] on link "All" at bounding box center [336, 307] width 174 height 25
select select "null"
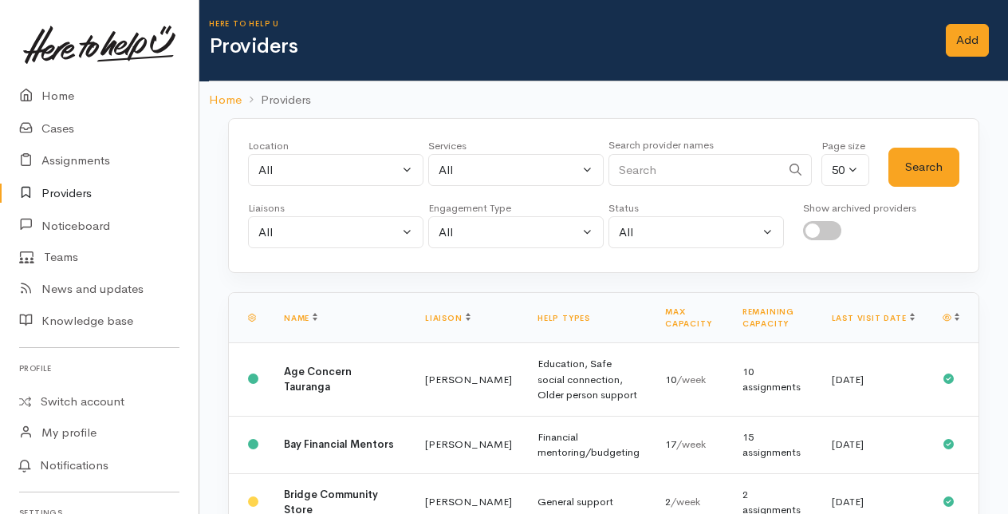
click at [652, 166] on input "Search" at bounding box center [695, 170] width 172 height 33
type input "financial"
click at [919, 165] on button "Search" at bounding box center [924, 167] width 71 height 39
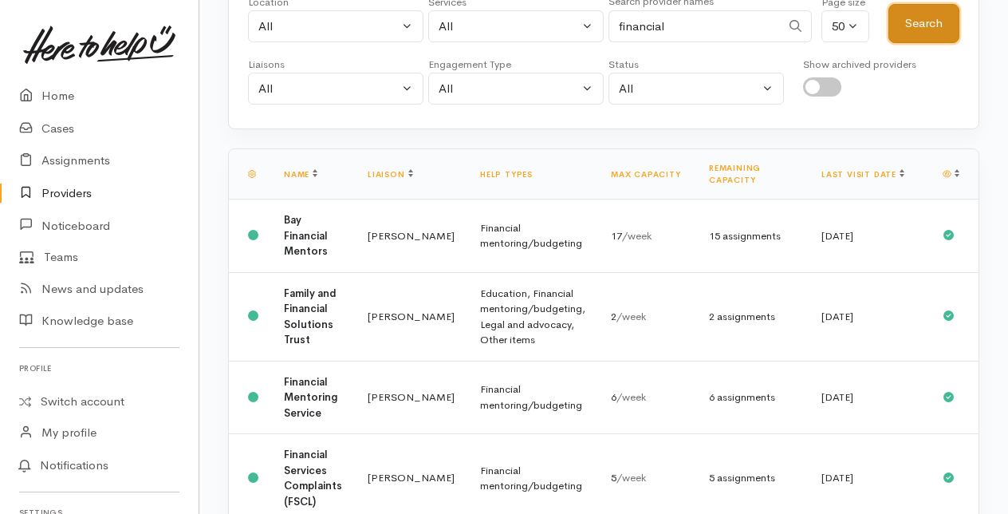
scroll to position [160, 0]
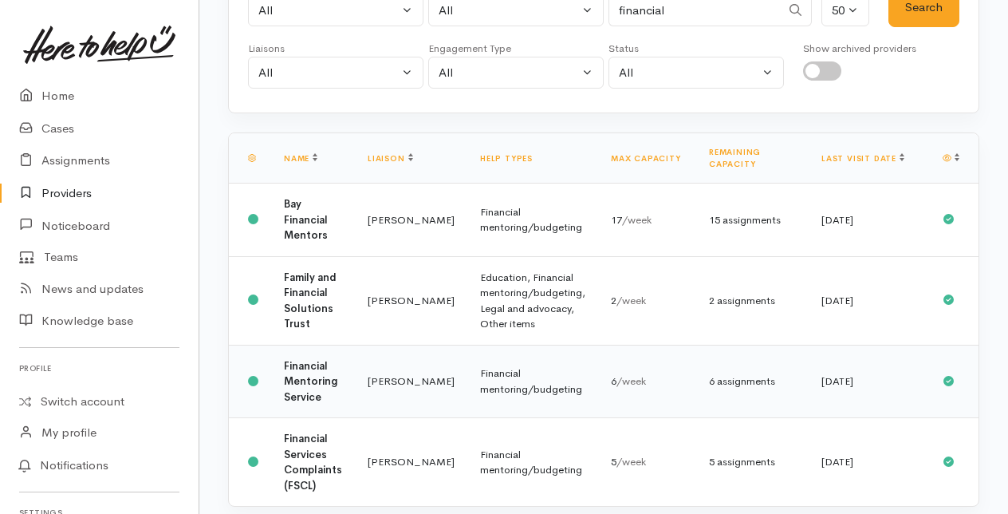
click at [341, 374] on td "Financial Mentoring Service" at bounding box center [313, 381] width 84 height 73
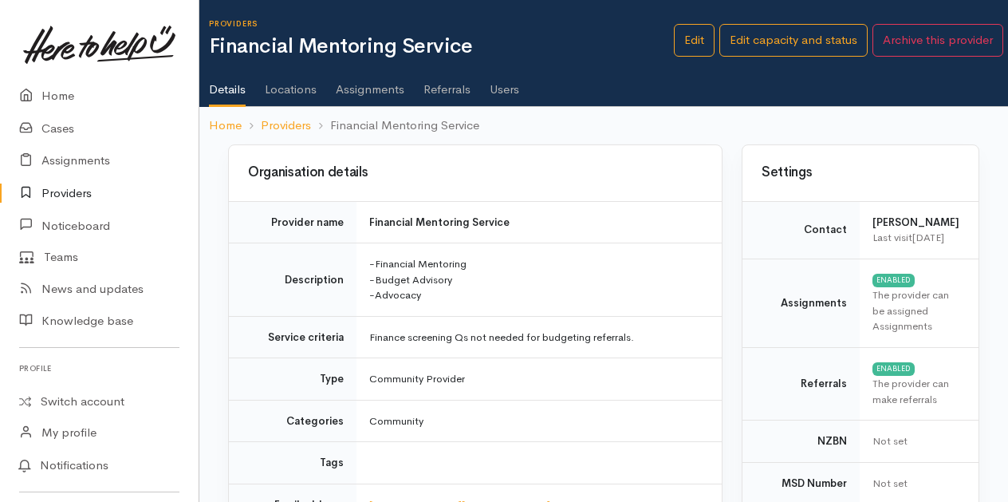
click at [504, 89] on link "Users" at bounding box center [505, 83] width 30 height 45
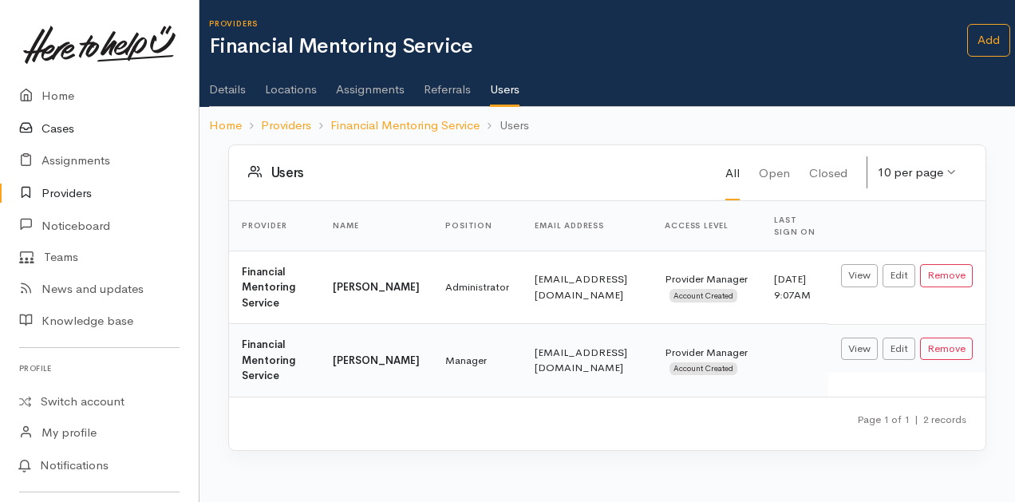
click at [57, 133] on link "Cases" at bounding box center [99, 128] width 199 height 33
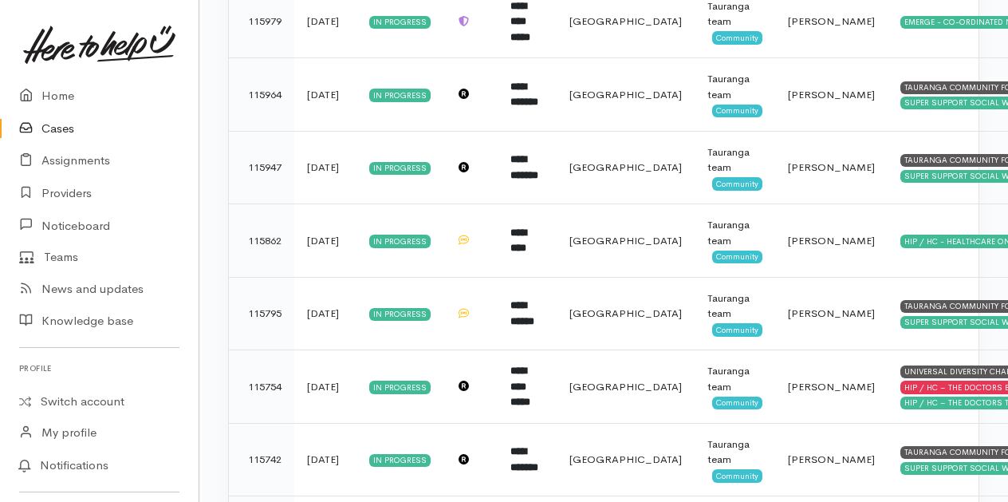
scroll to position [2857, 0]
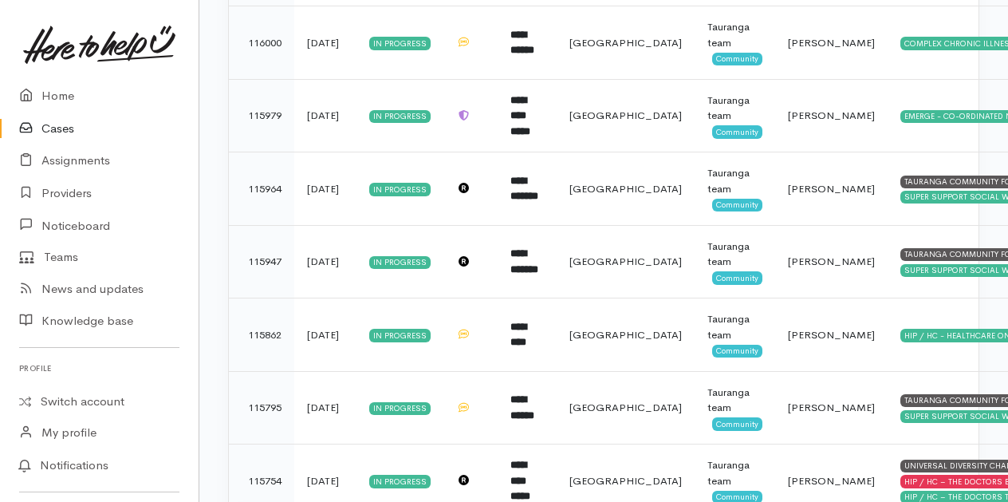
scroll to position [2857, 0]
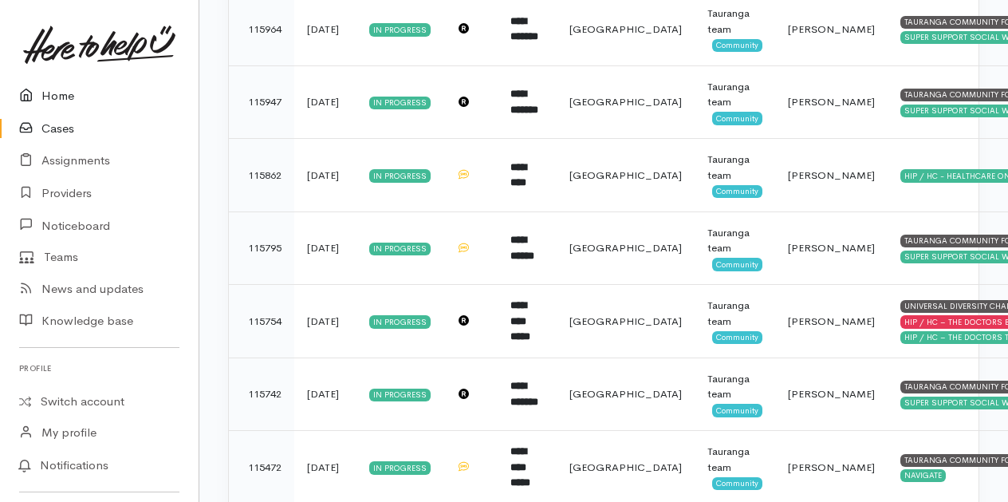
click at [61, 94] on link "Home" at bounding box center [99, 96] width 199 height 33
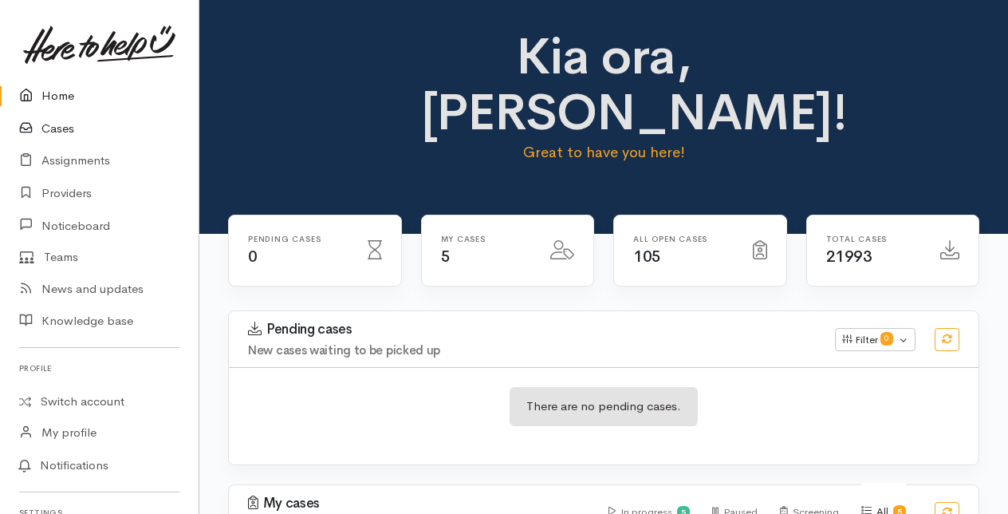
click at [57, 130] on link "Cases" at bounding box center [99, 128] width 199 height 33
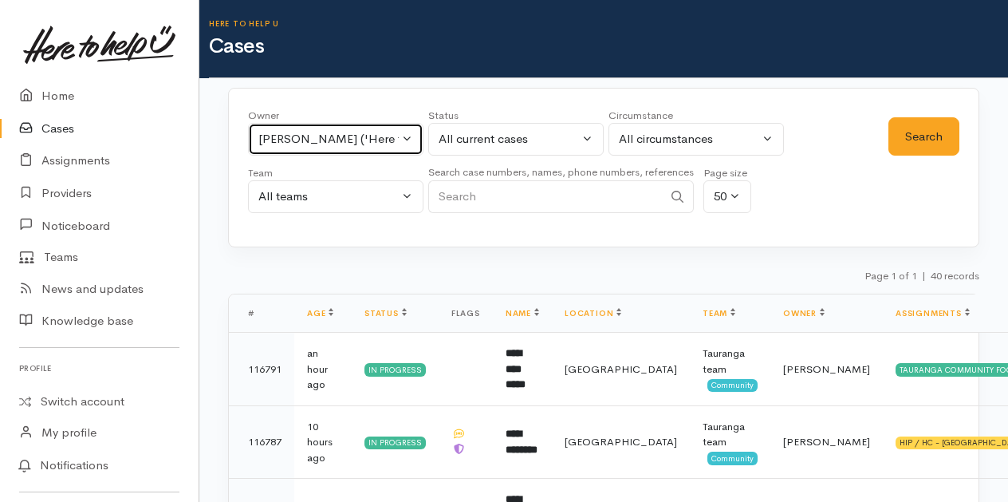
click at [407, 139] on button "Malia Stowers ('Here to help u')" at bounding box center [335, 139] width 175 height 33
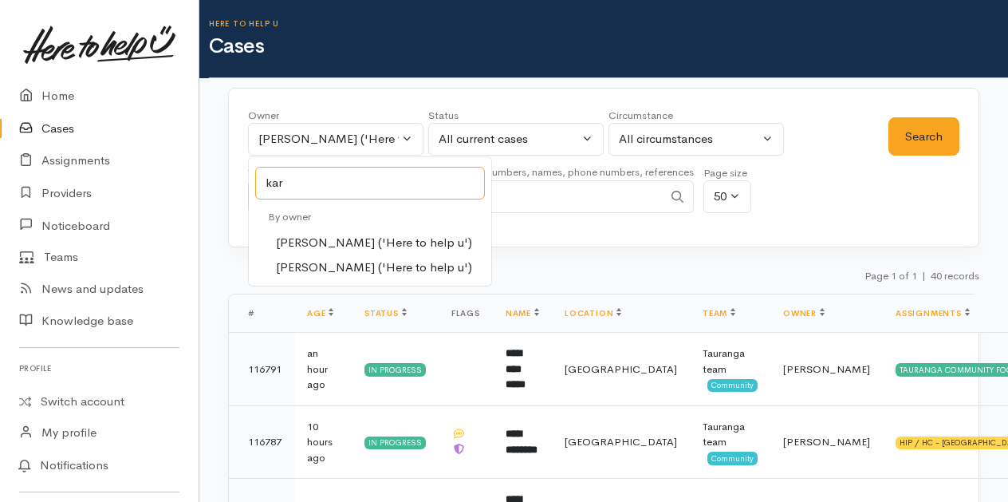
type input "kar"
click at [331, 242] on span "[PERSON_NAME] ('Here to help u')" at bounding box center [374, 243] width 196 height 18
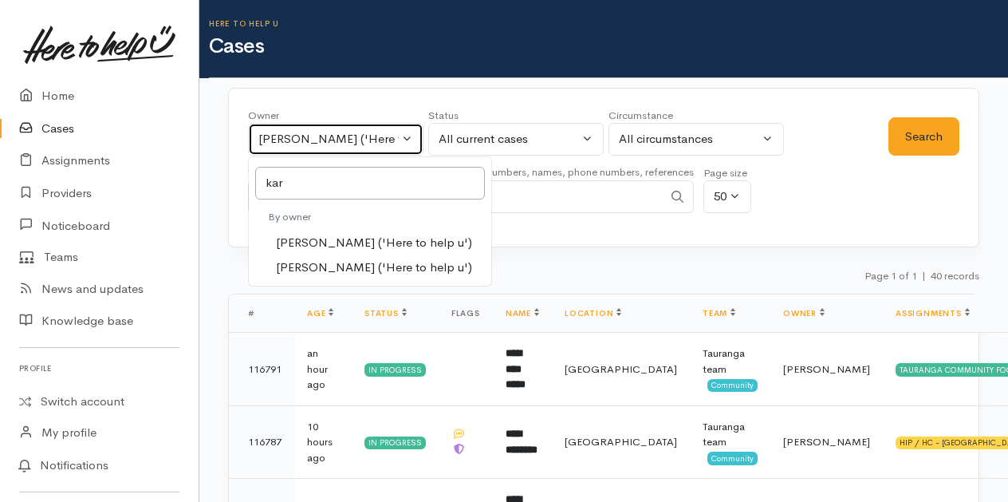
select select "435"
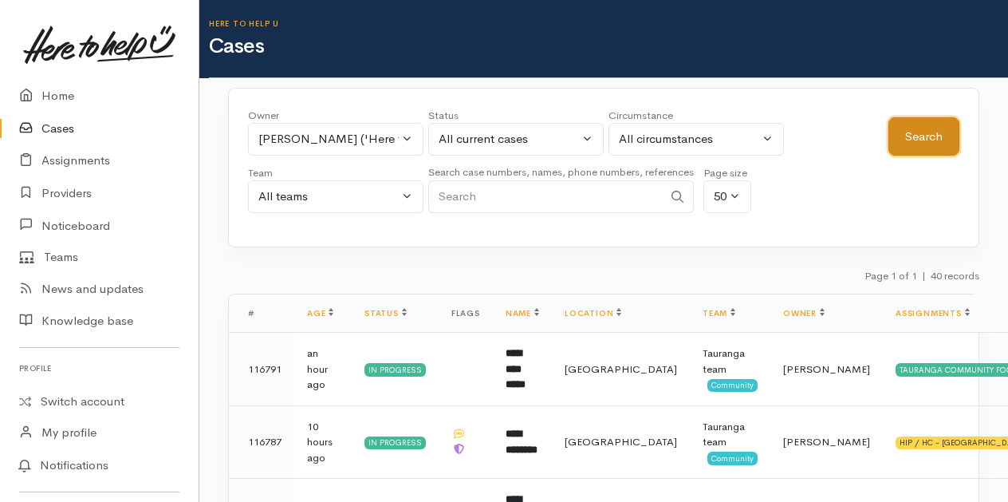
click at [931, 124] on button "Search" at bounding box center [924, 136] width 71 height 39
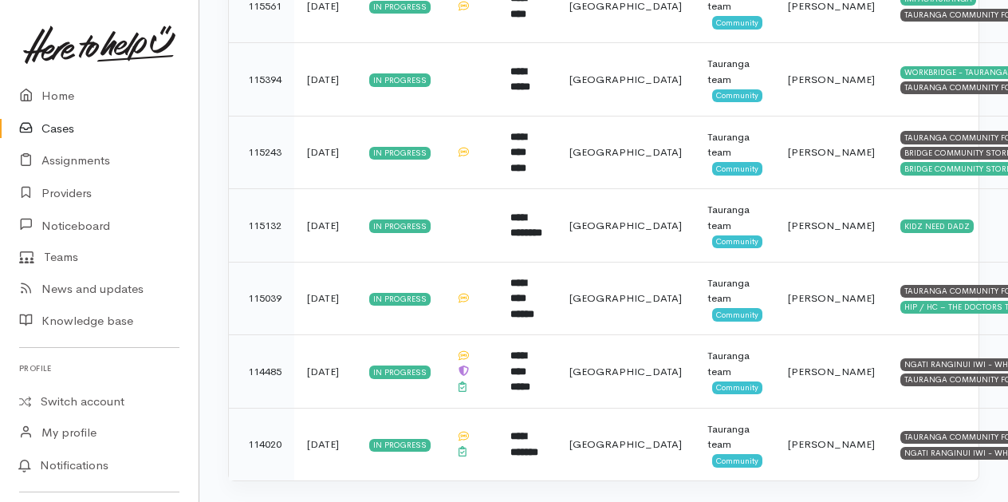
scroll to position [2072, 0]
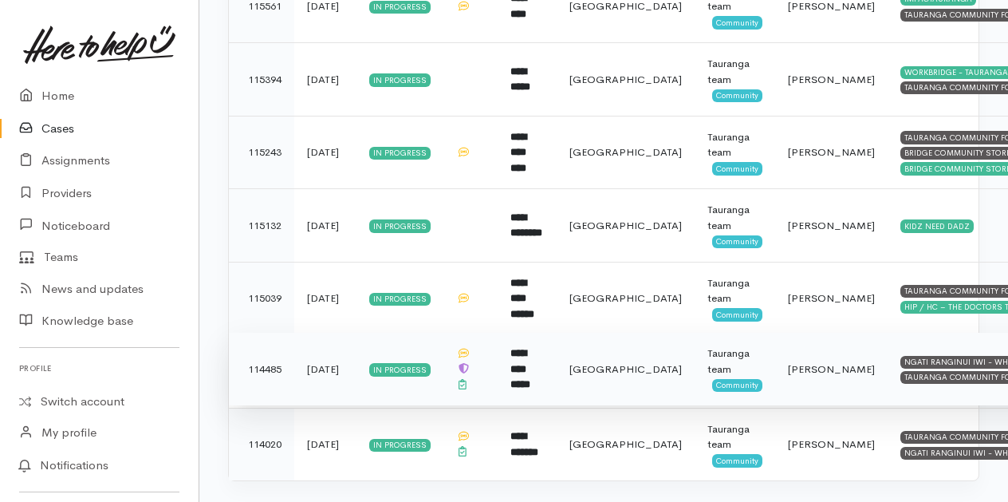
click at [530, 348] on b "**********" at bounding box center [520, 368] width 20 height 41
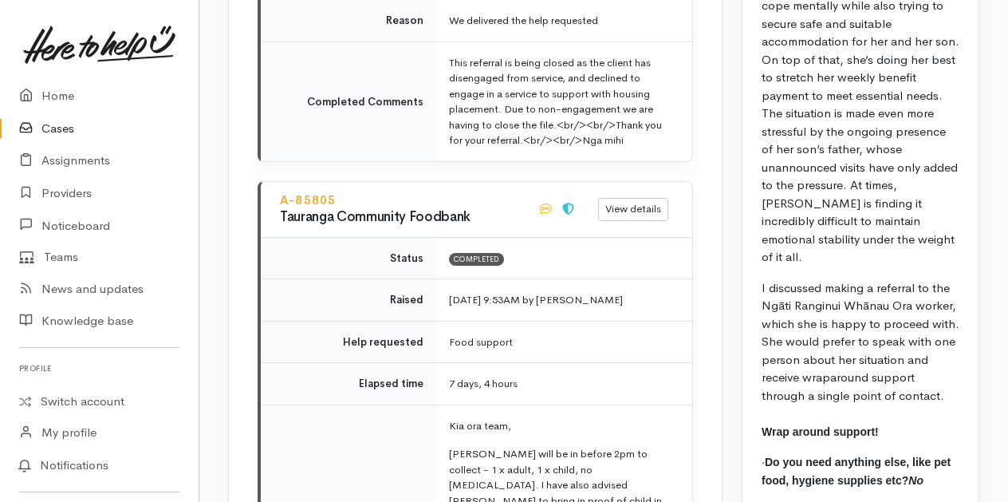
scroll to position [2154, 0]
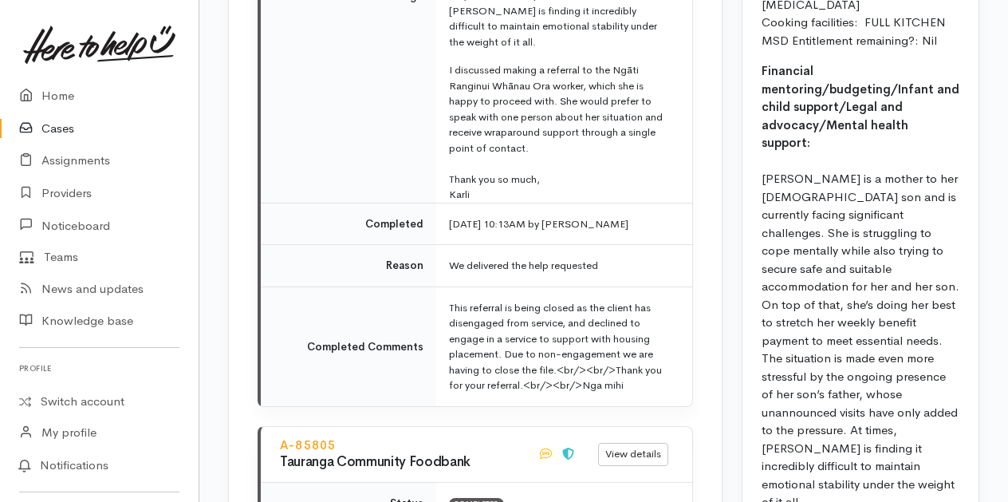
click at [53, 126] on link "Cases" at bounding box center [99, 128] width 199 height 33
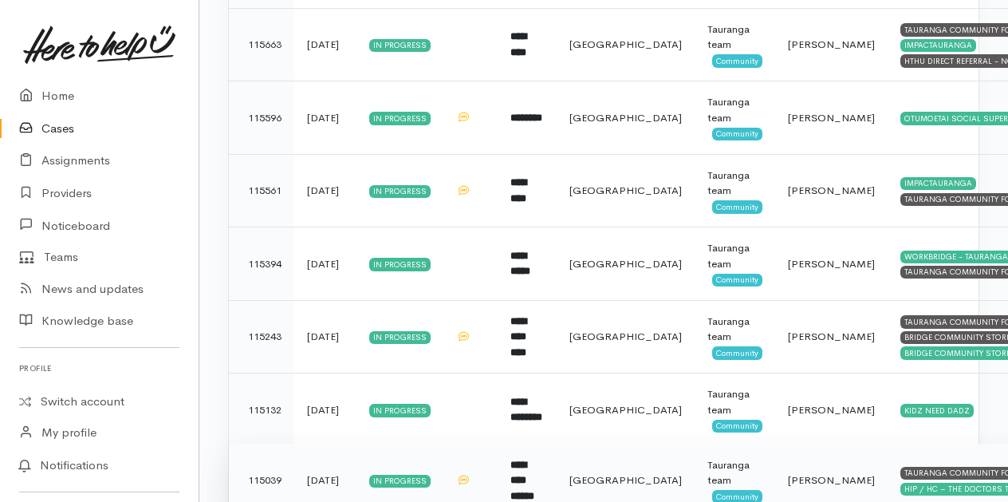
scroll to position [2072, 0]
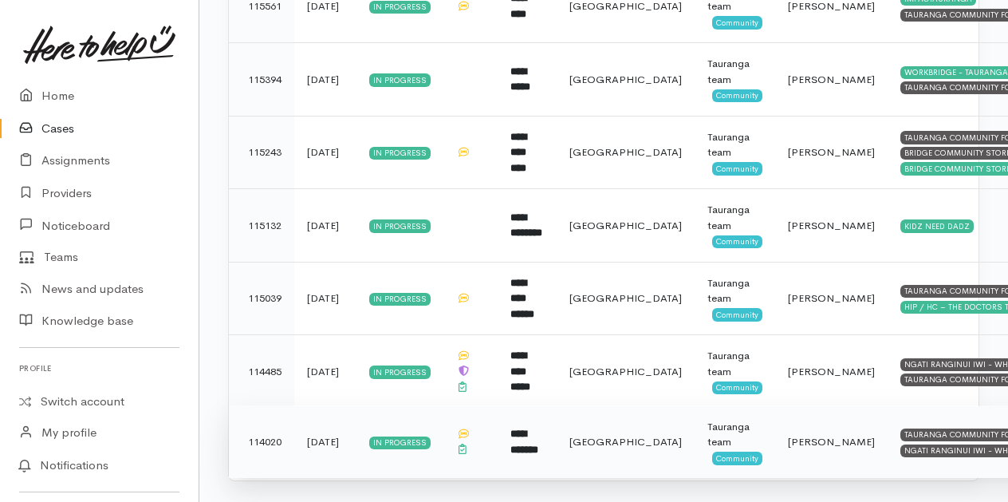
click at [538, 428] on b "**********" at bounding box center [524, 441] width 28 height 26
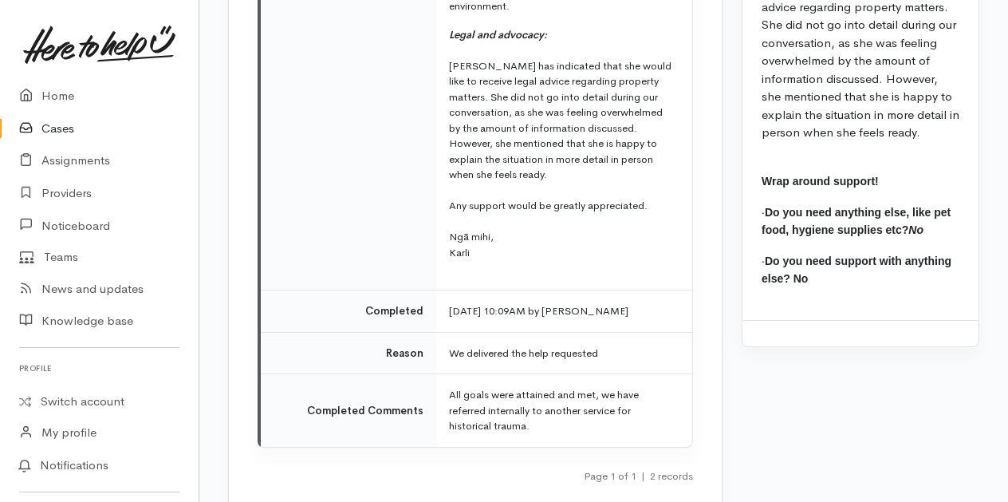
scroll to position [3909, 0]
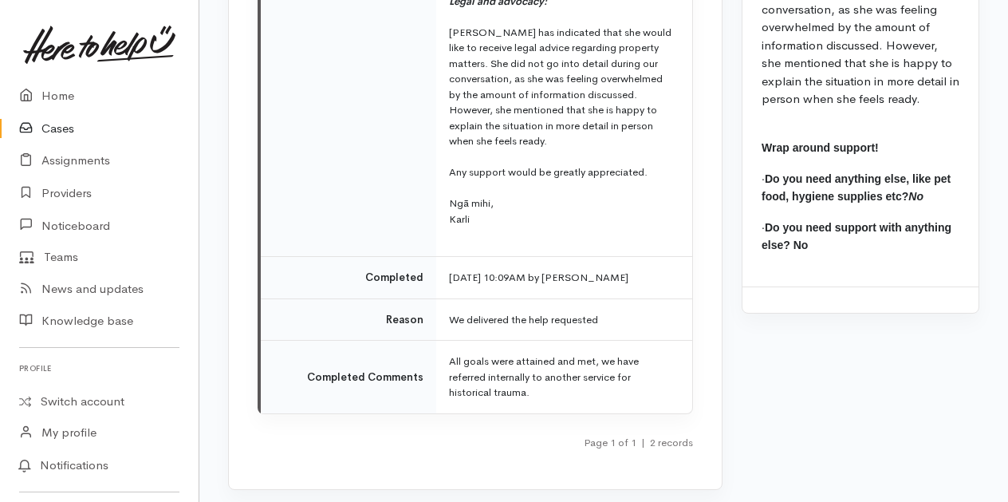
click at [57, 124] on link "Cases" at bounding box center [99, 128] width 199 height 33
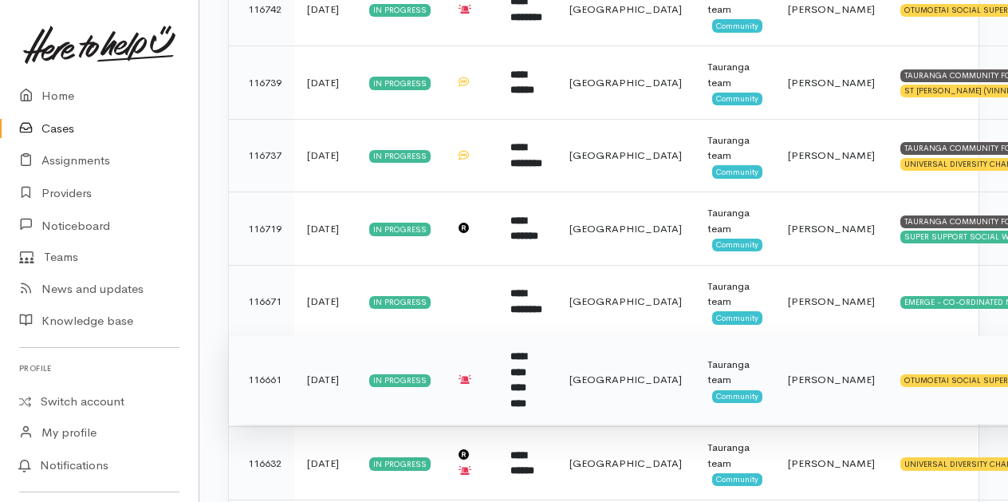
scroll to position [877, 0]
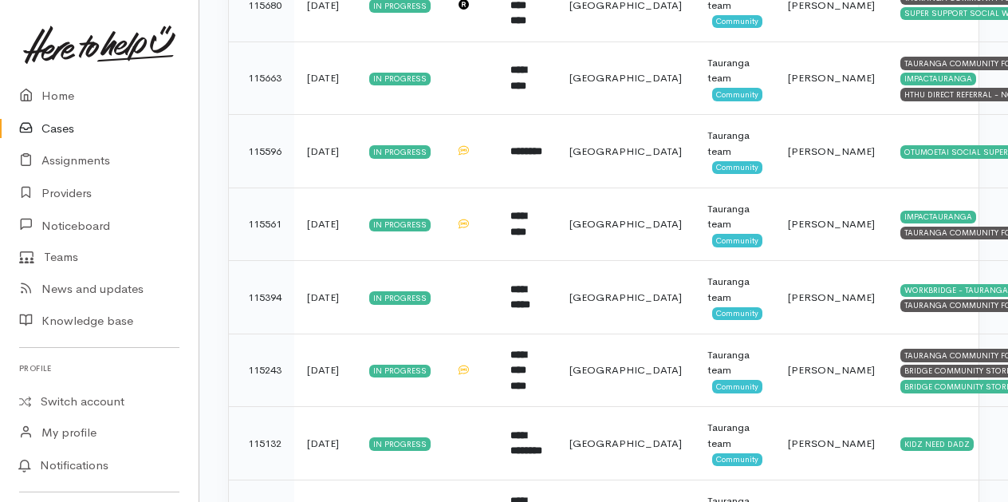
scroll to position [2072, 0]
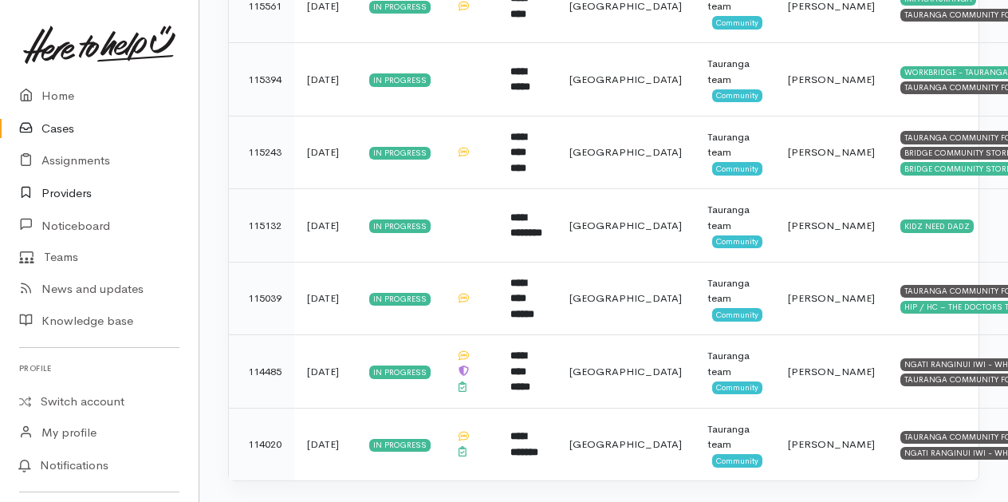
click at [65, 193] on link "Providers" at bounding box center [99, 193] width 199 height 33
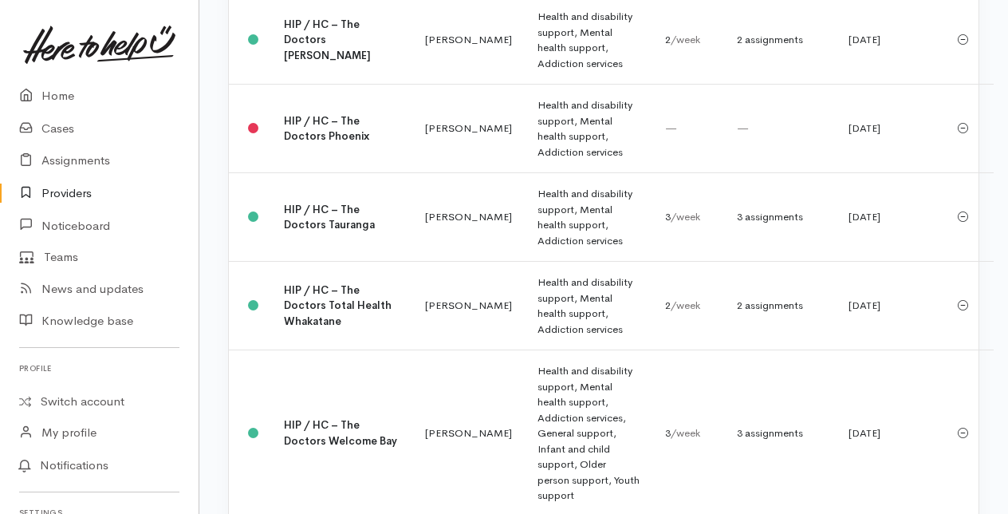
scroll to position [3589, 0]
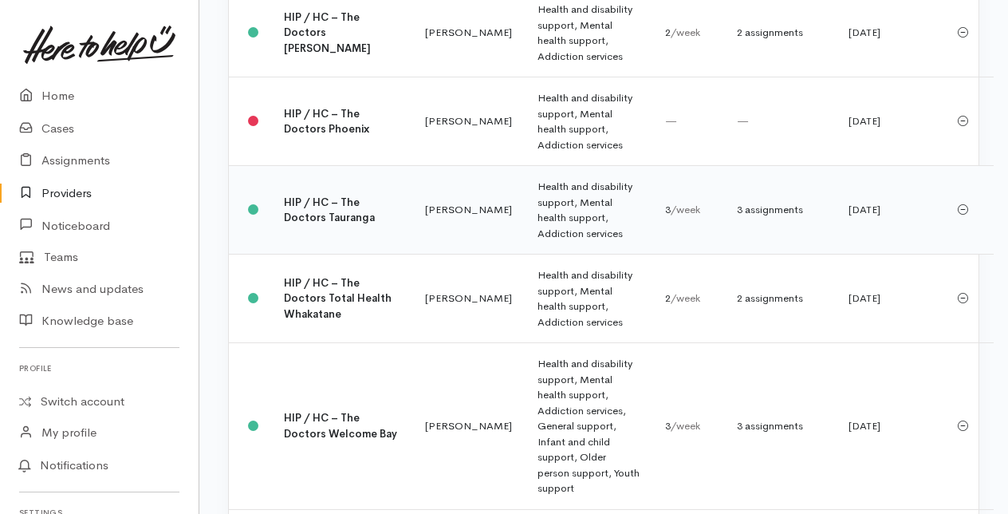
click at [309, 254] on td "HIP / HC – The Doctors Tauranga" at bounding box center [341, 210] width 141 height 89
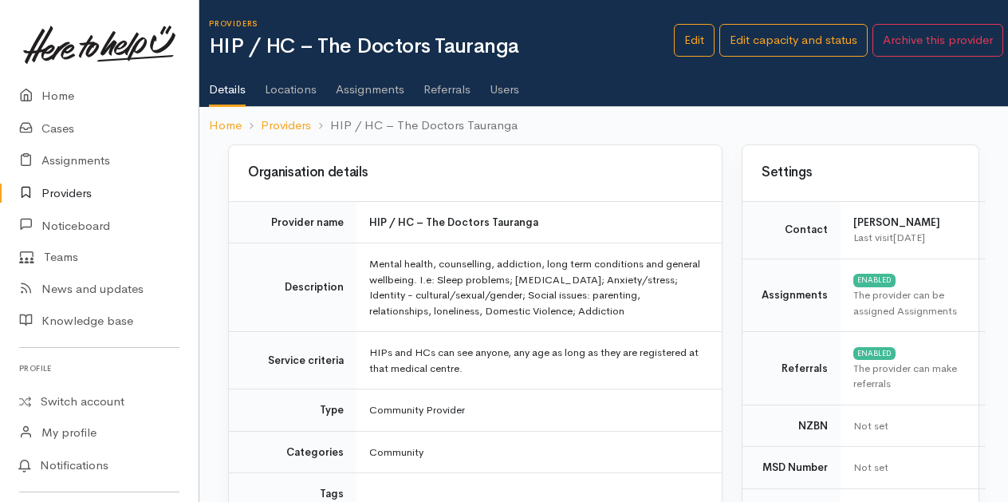
click at [509, 91] on link "Users" at bounding box center [505, 83] width 30 height 45
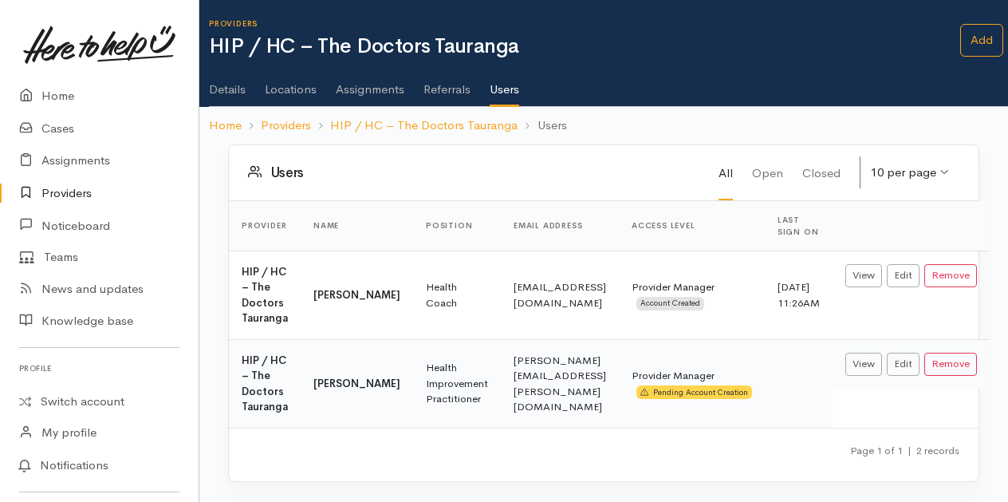
click at [375, 93] on link "Assignments" at bounding box center [370, 83] width 69 height 45
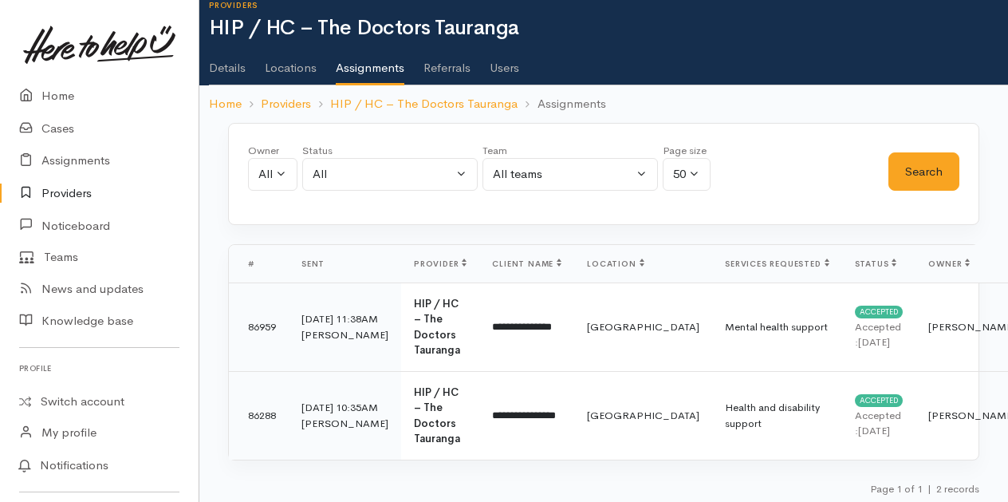
scroll to position [36, 0]
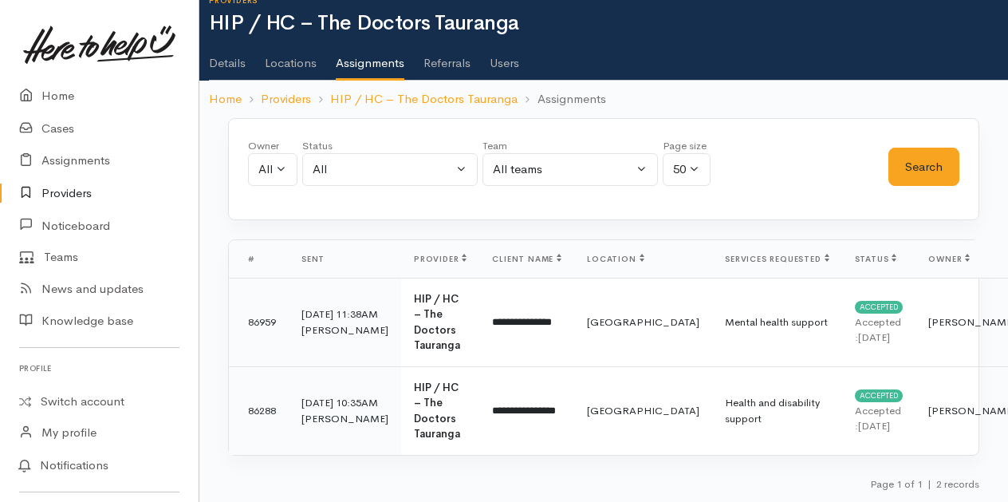
click at [506, 49] on link "Users" at bounding box center [505, 57] width 30 height 45
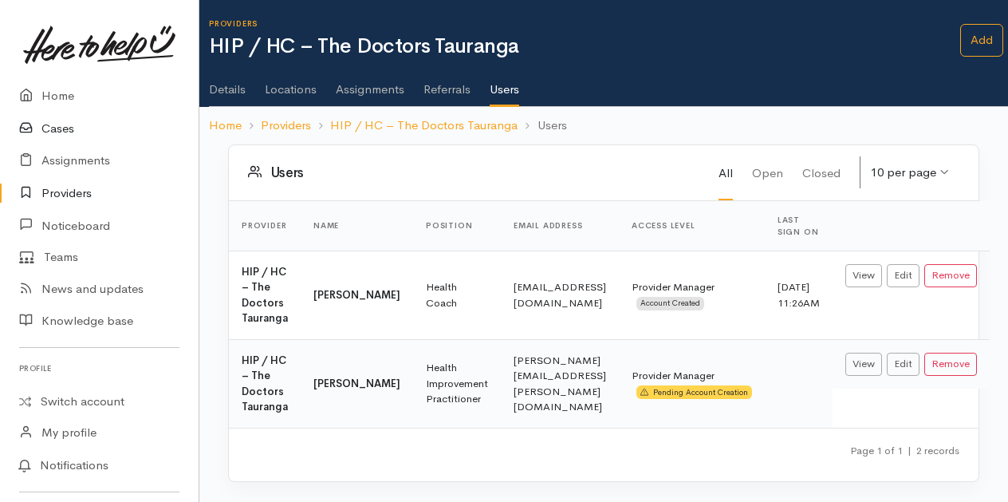
click at [68, 127] on link "Cases" at bounding box center [99, 128] width 199 height 33
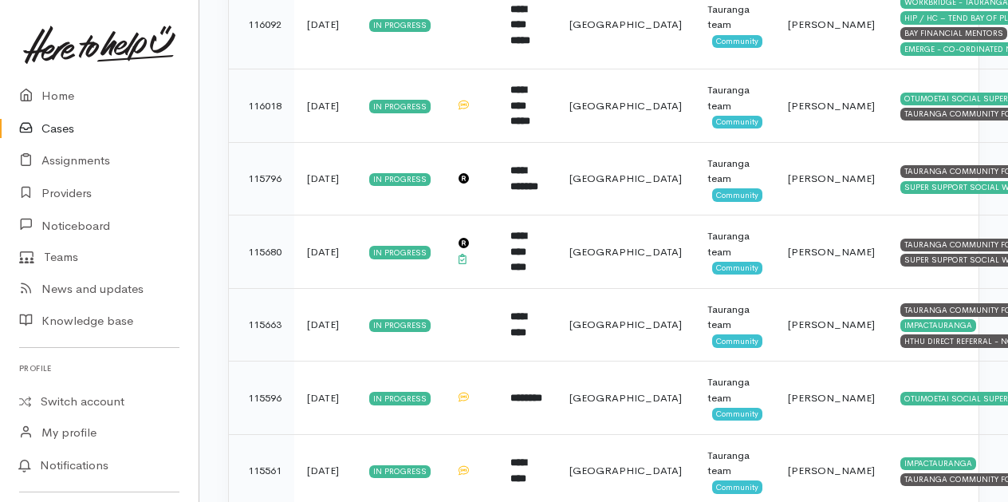
scroll to position [1528, 0]
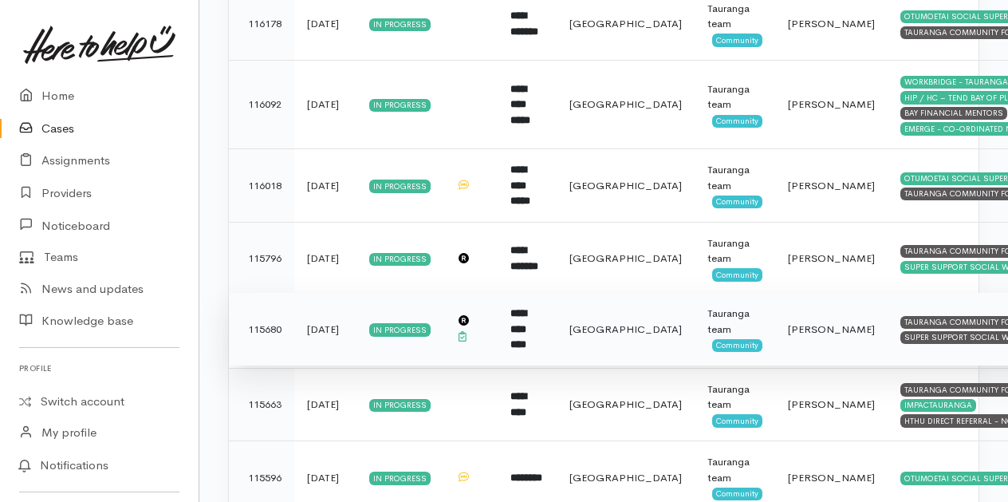
click at [526, 308] on b "**********" at bounding box center [518, 328] width 16 height 41
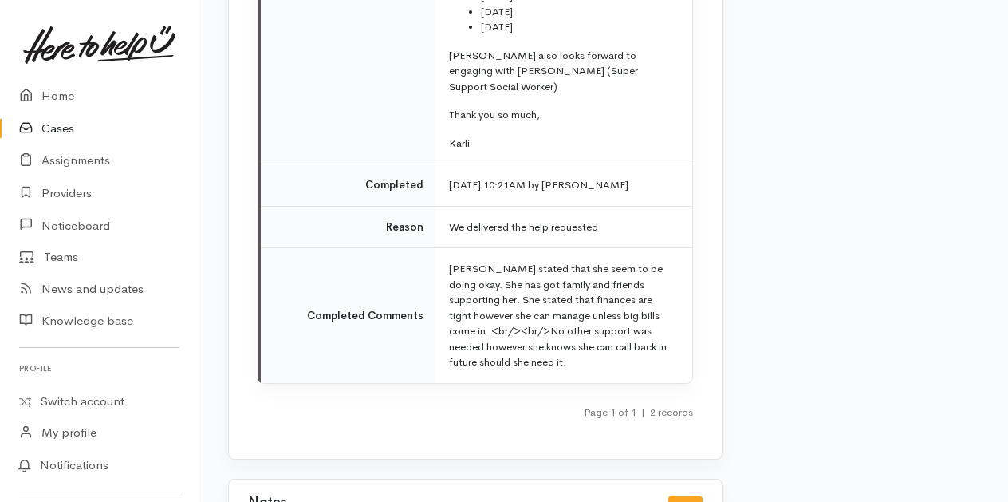
scroll to position [3111, 0]
click at [51, 131] on link "Cases" at bounding box center [99, 128] width 199 height 33
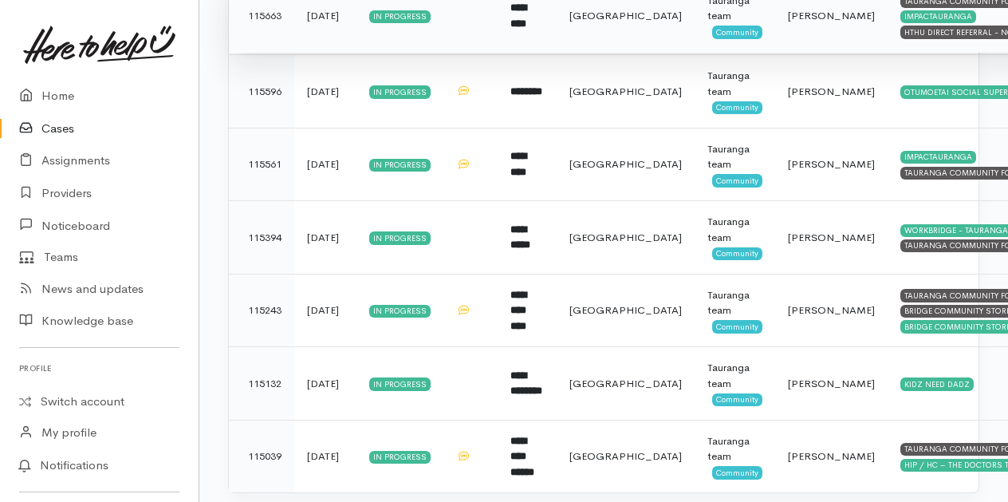
scroll to position [1927, 0]
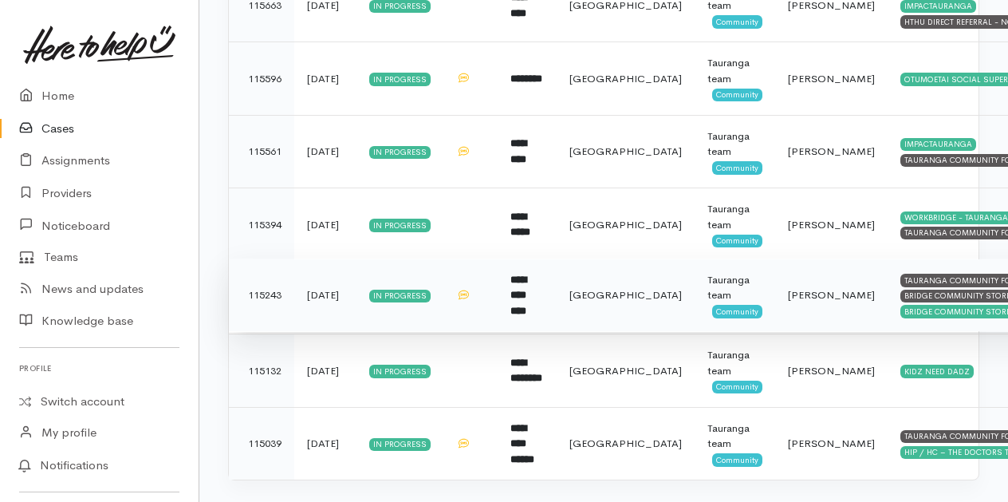
click at [536, 278] on td "**********" at bounding box center [527, 294] width 59 height 73
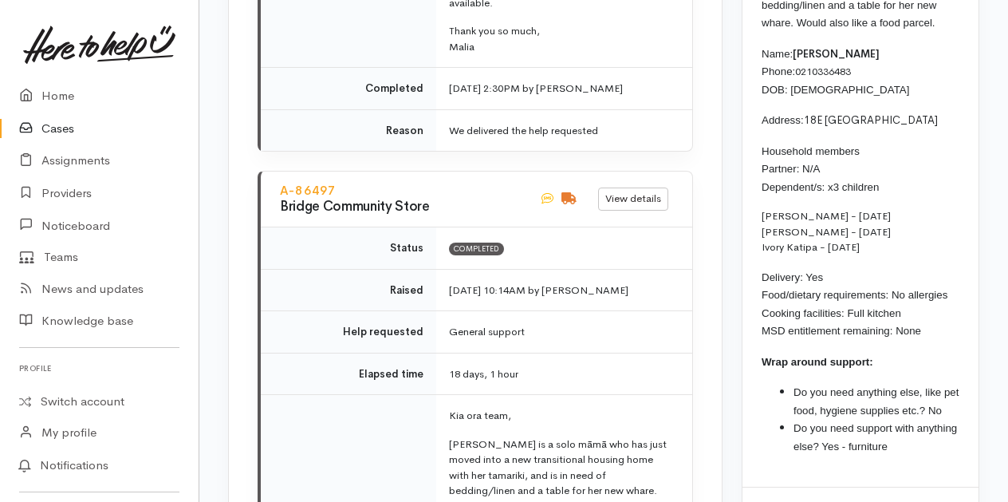
scroll to position [2074, 0]
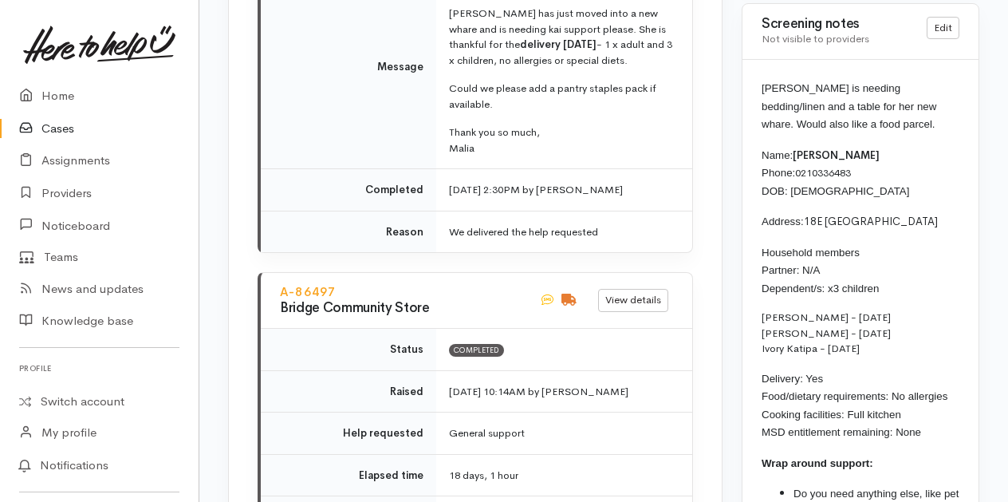
click at [48, 126] on link "Cases" at bounding box center [99, 128] width 199 height 33
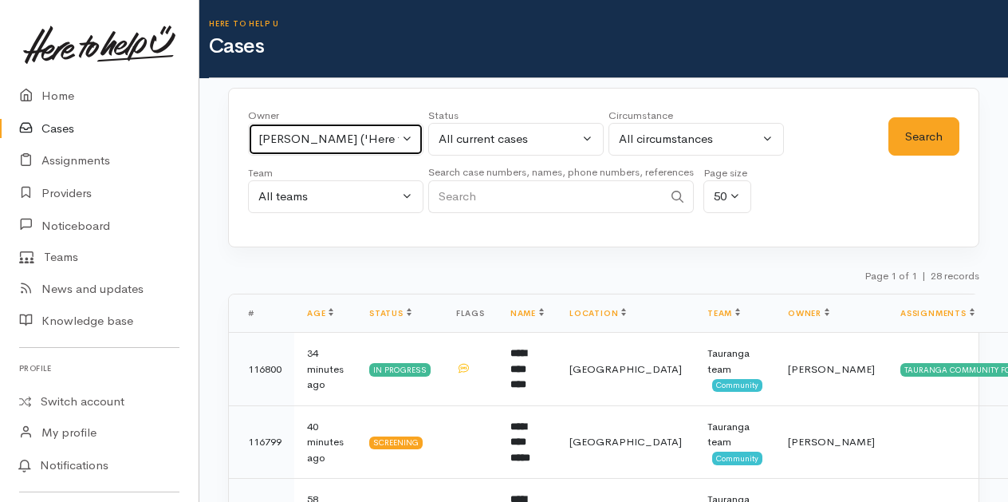
click at [406, 137] on button "Karli Morris ('Here to help u')" at bounding box center [335, 139] width 175 height 33
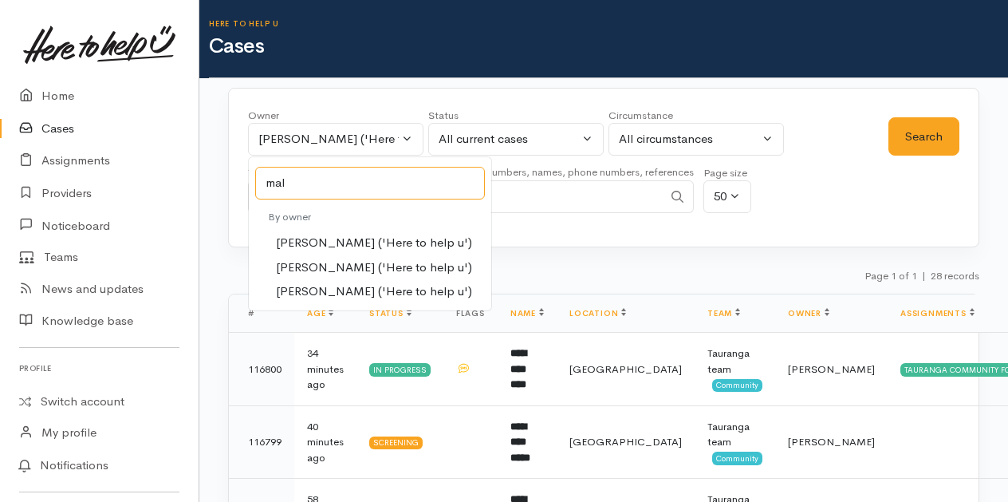
type input "mal"
click at [319, 265] on span "Malia Stowers ('Here to help u')" at bounding box center [374, 267] width 196 height 18
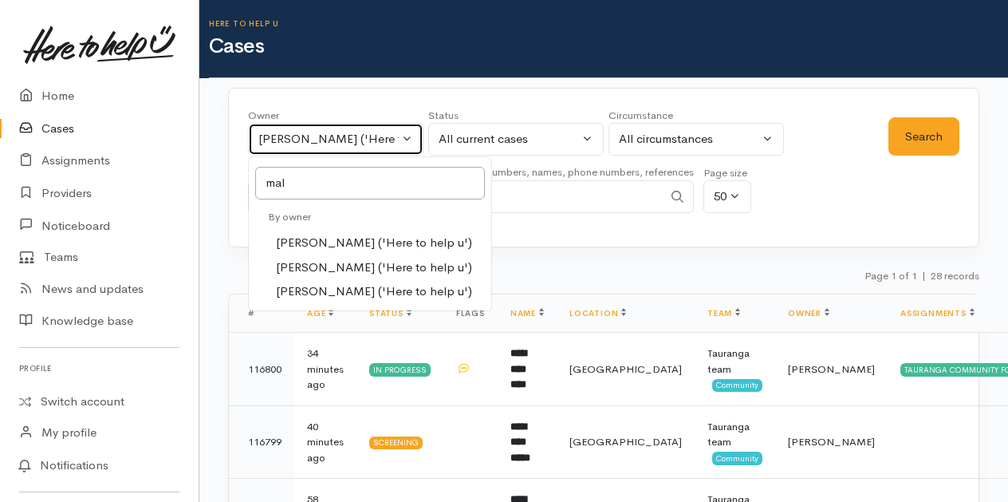
select select "1613"
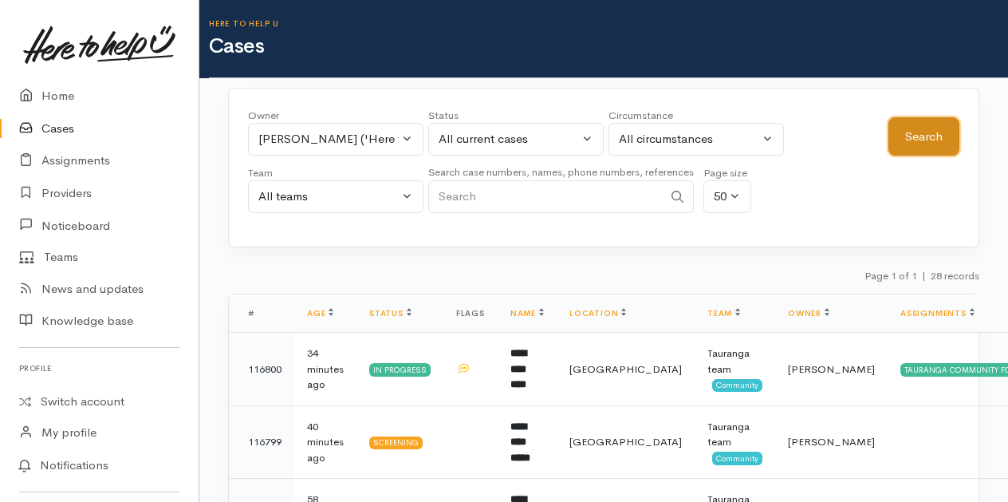
click at [925, 129] on button "Search" at bounding box center [924, 136] width 71 height 39
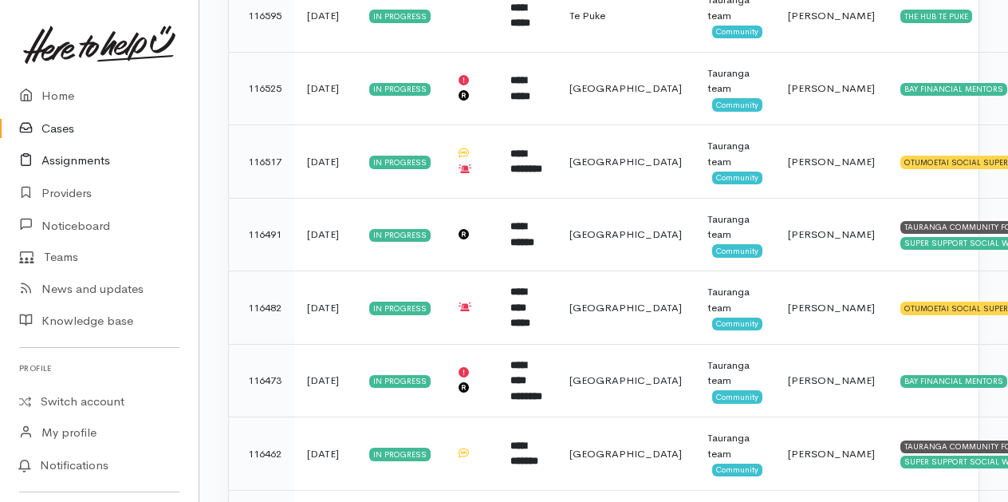
scroll to position [1342, 0]
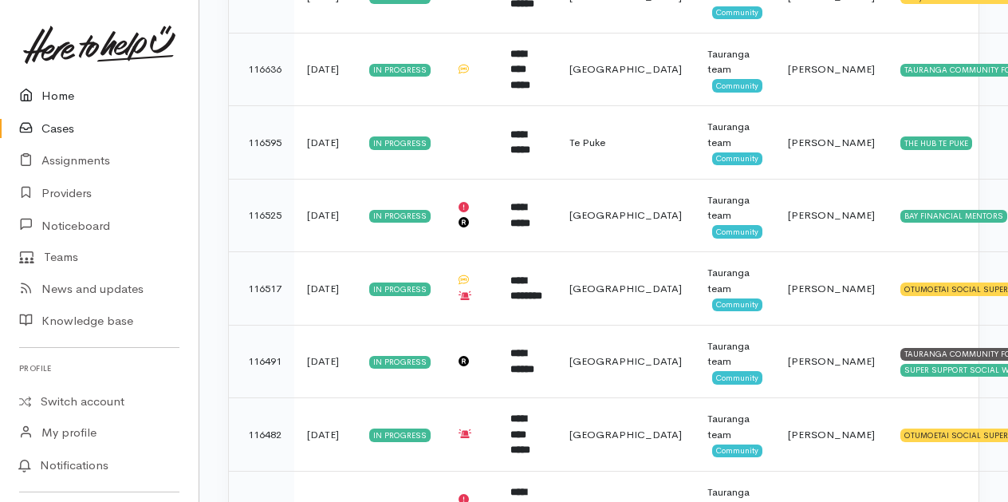
click at [65, 95] on link "Home" at bounding box center [99, 96] width 199 height 33
